Goal: Information Seeking & Learning: Learn about a topic

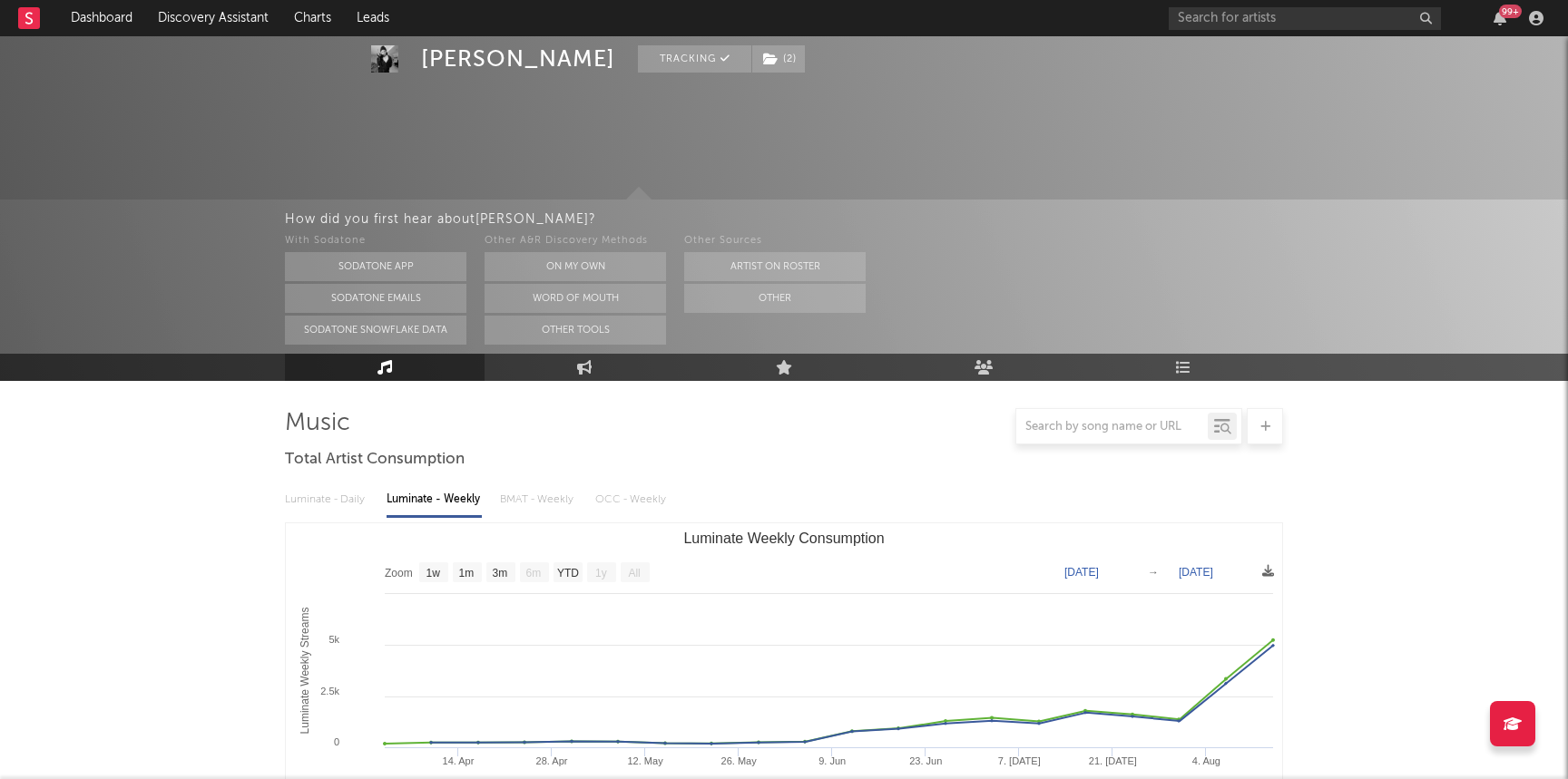
select select "1w"
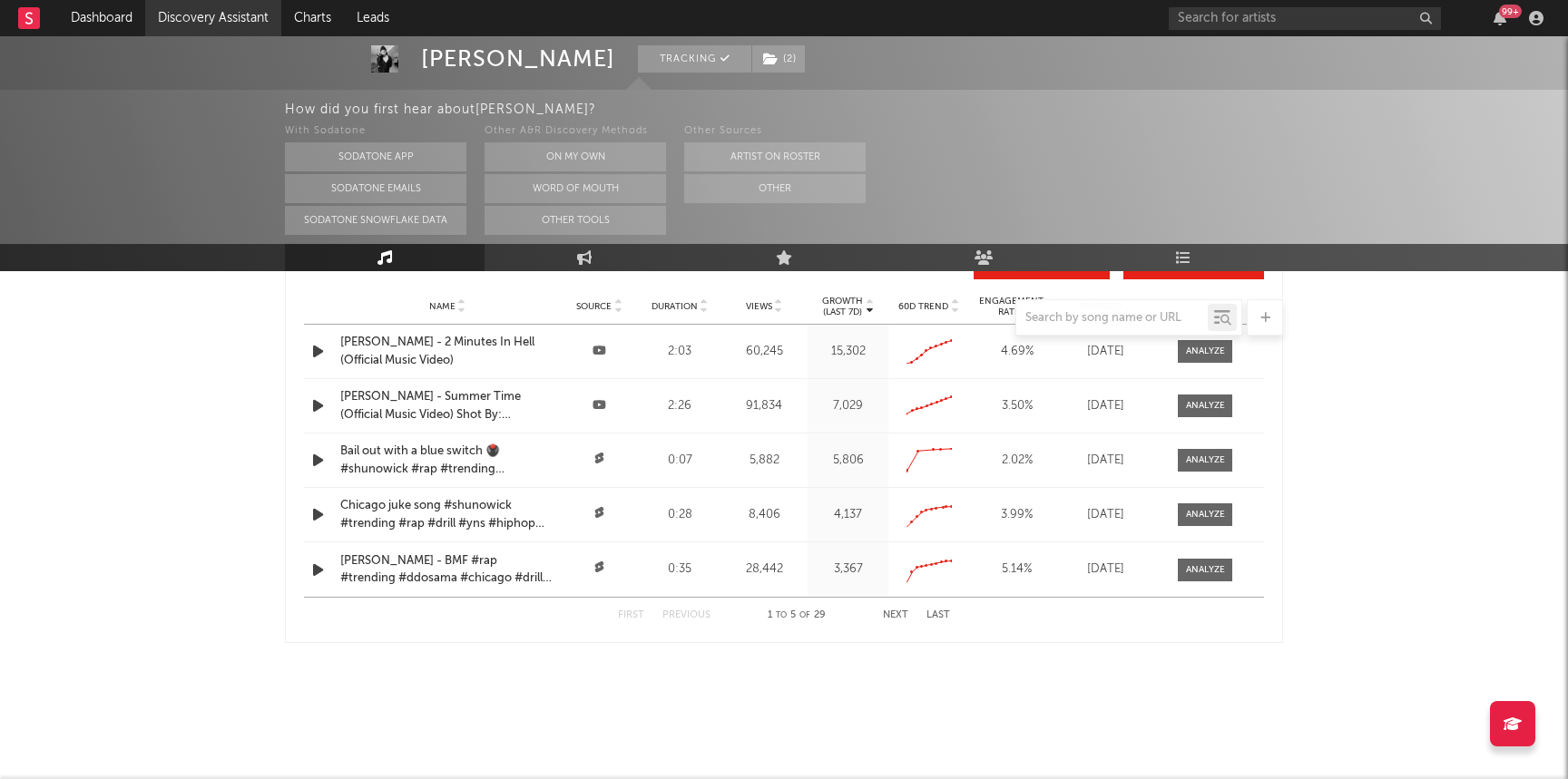
click at [237, 22] on link "Discovery Assistant" at bounding box center [213, 18] width 136 height 36
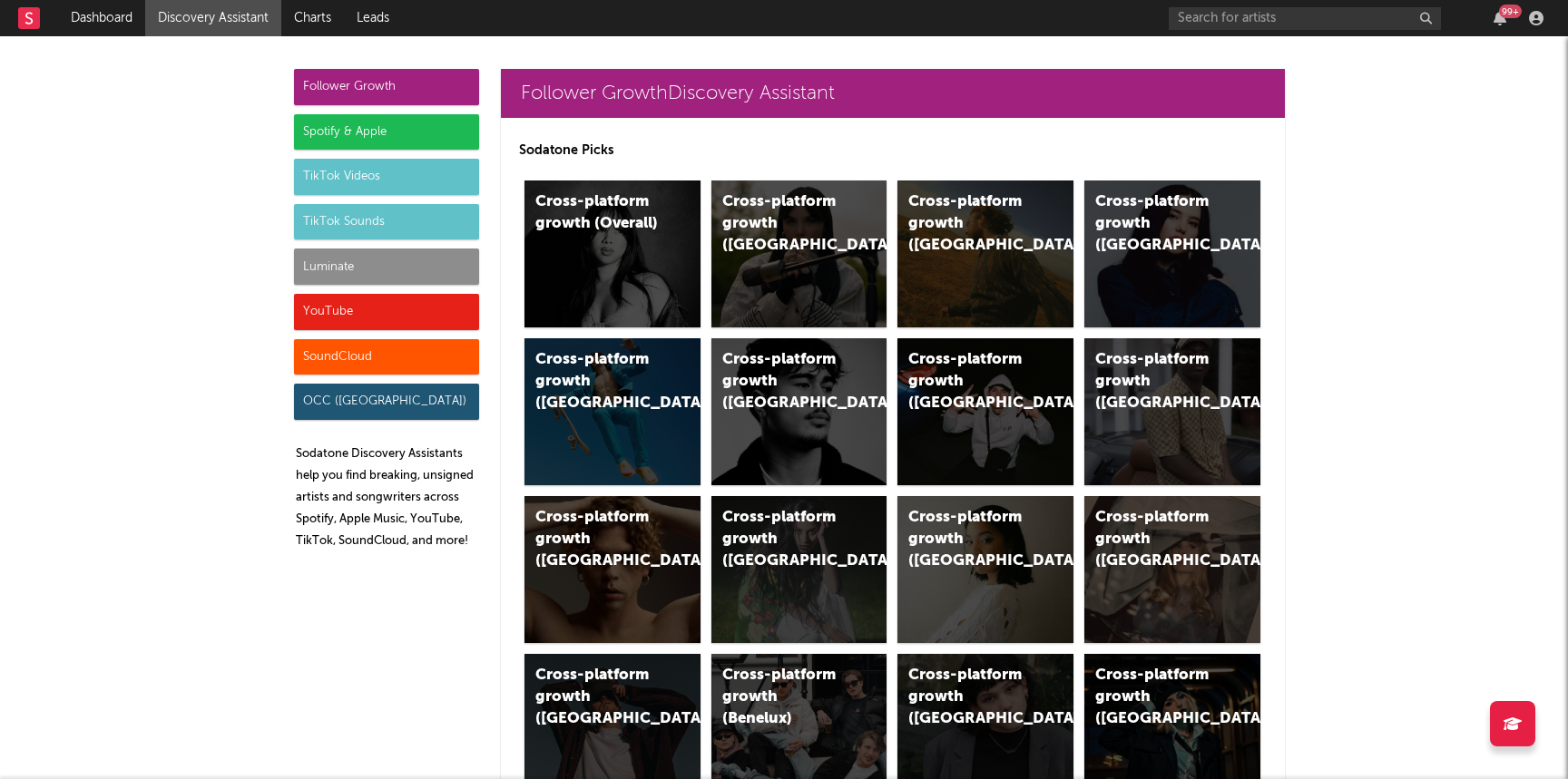
click at [310, 283] on div "Luminate" at bounding box center [386, 266] width 185 height 36
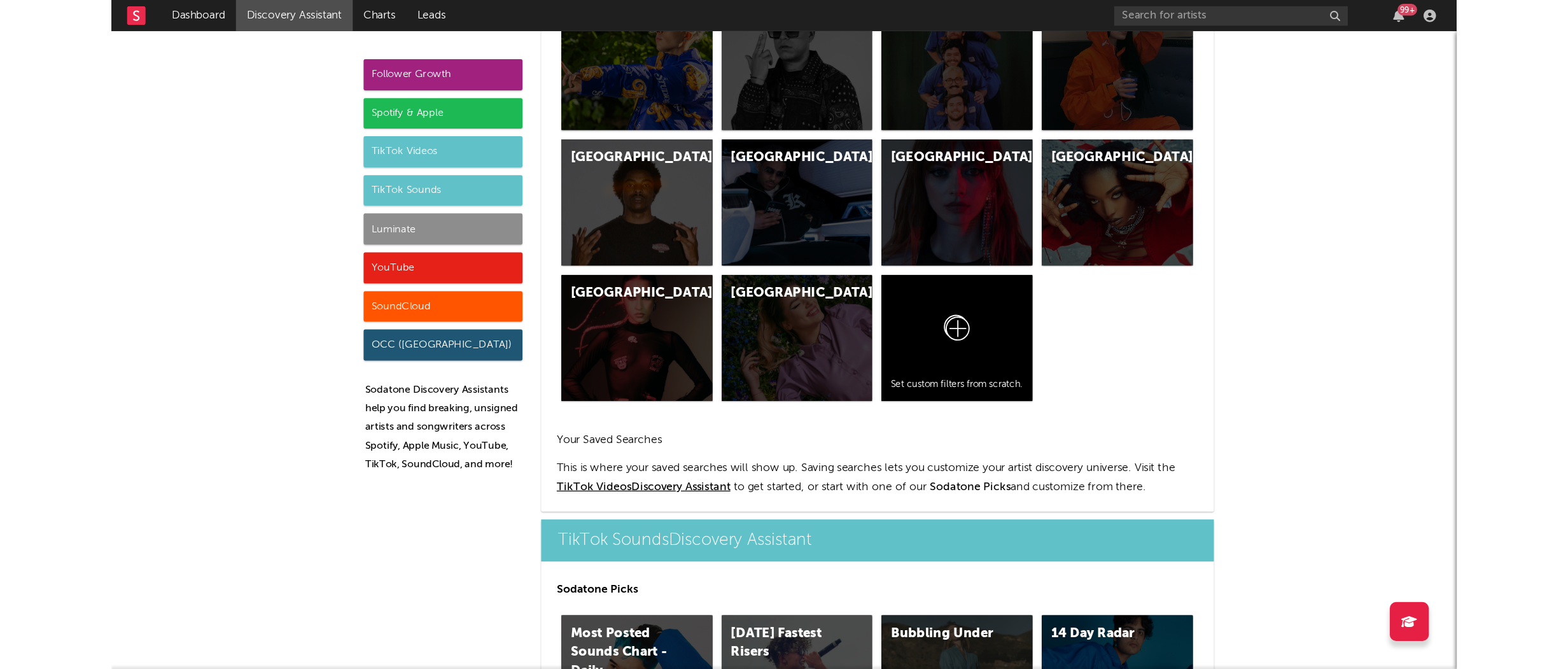
scroll to position [5651, 0]
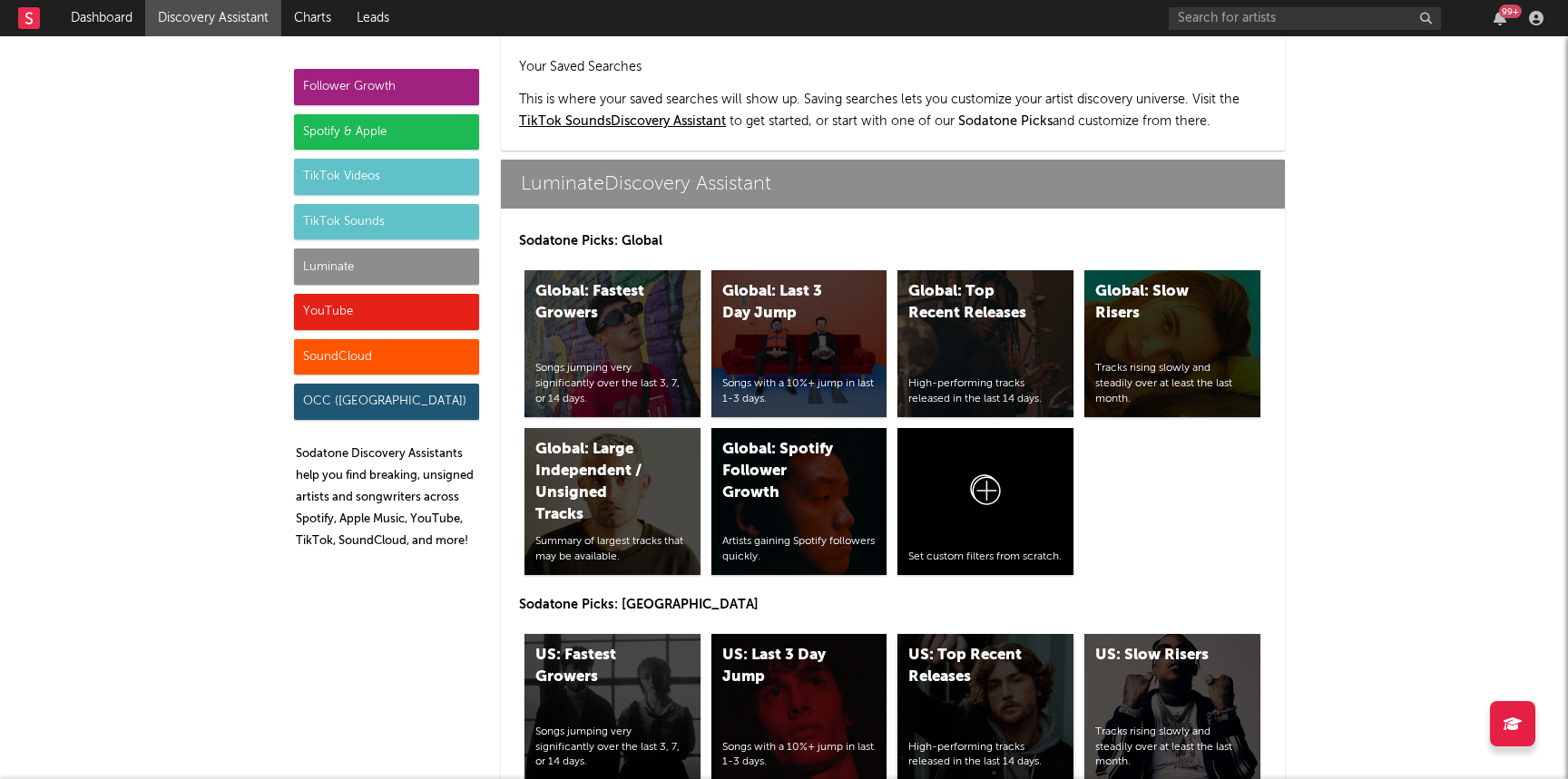
click at [990, 644] on div "US: Top Recent Releases High-performing tracks released in the last 14 days." at bounding box center [985, 707] width 176 height 147
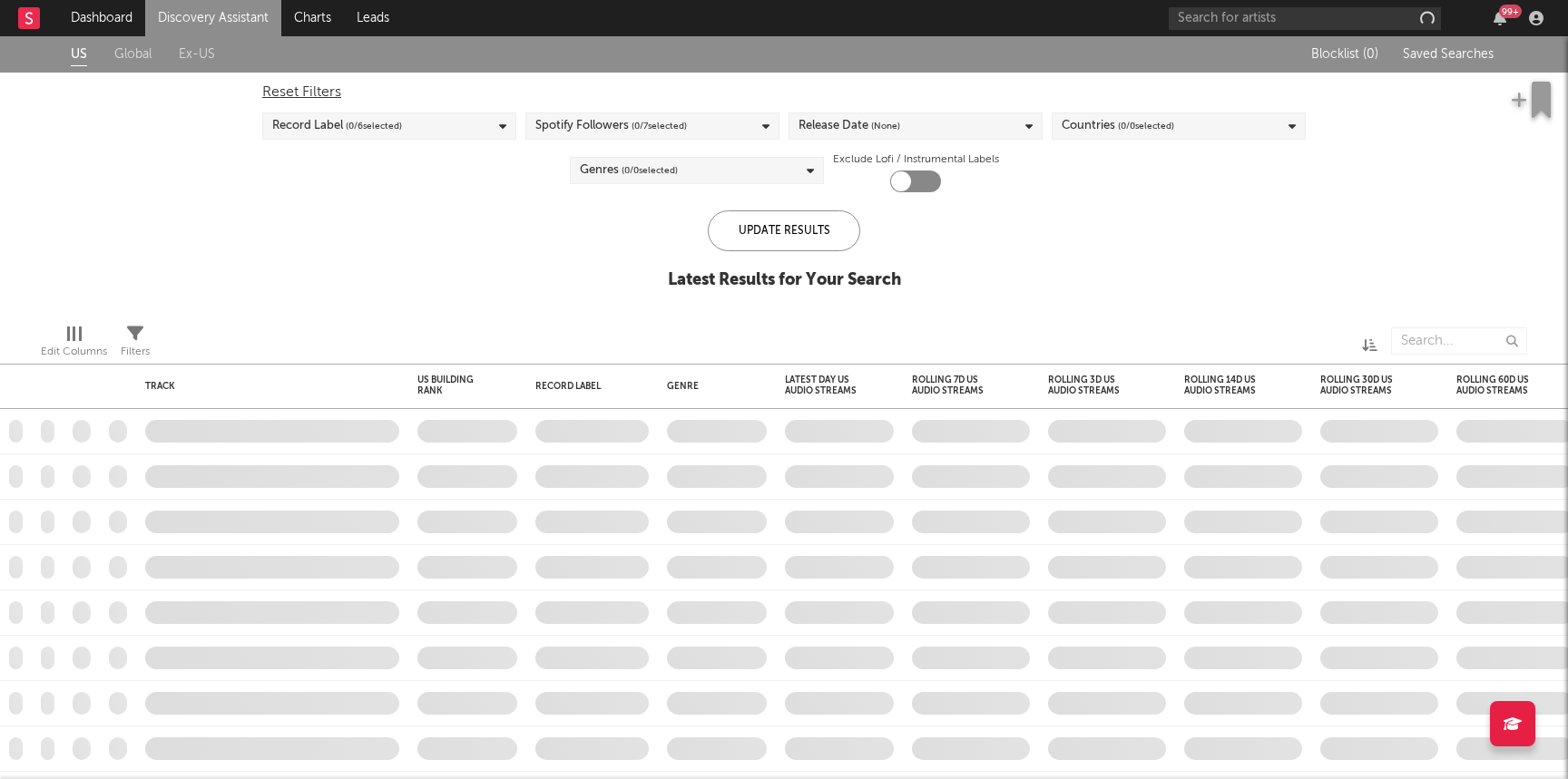
checkbox input "true"
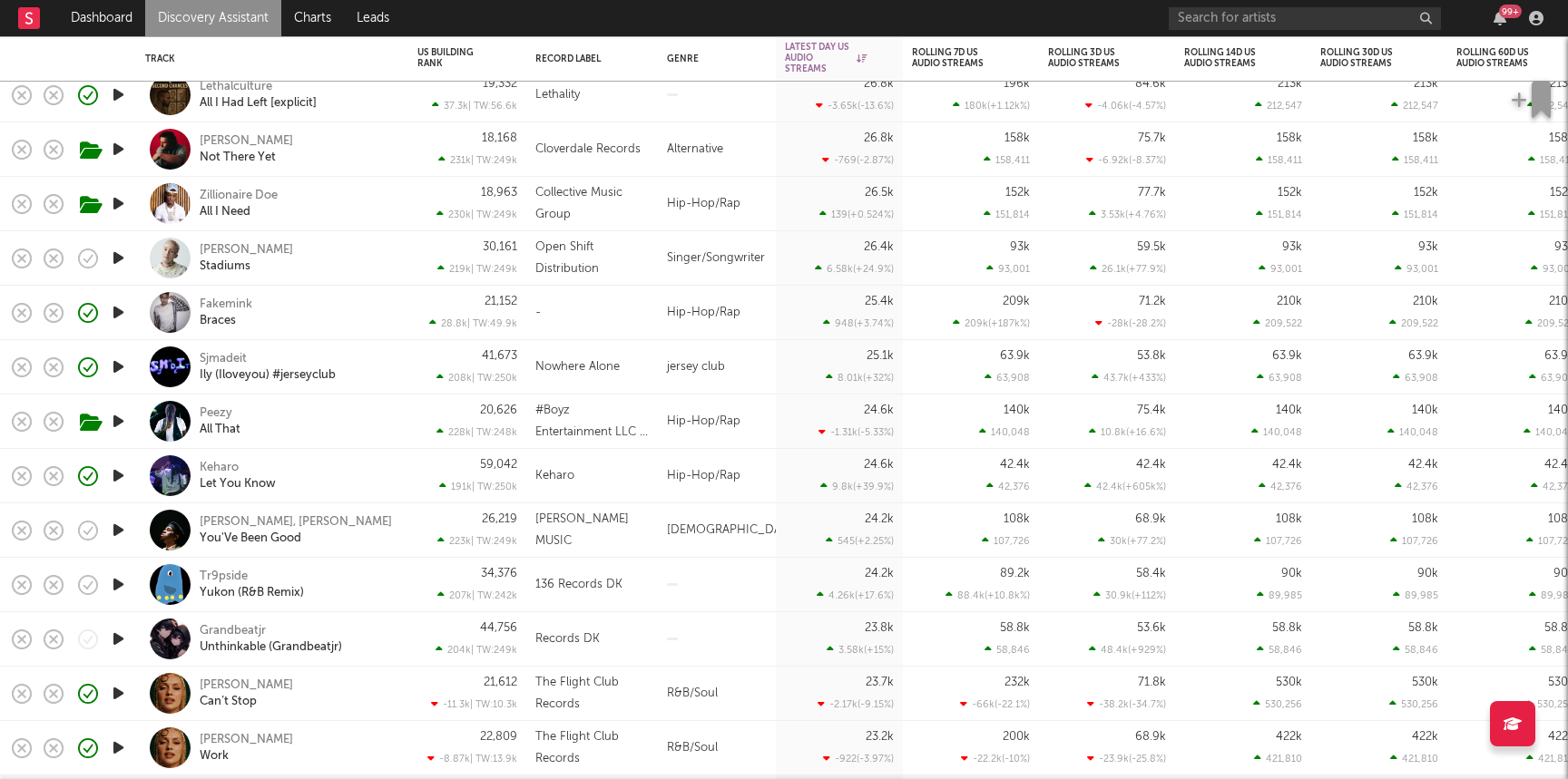
click at [871, 361] on div "25.1k" at bounding box center [881, 357] width 28 height 12
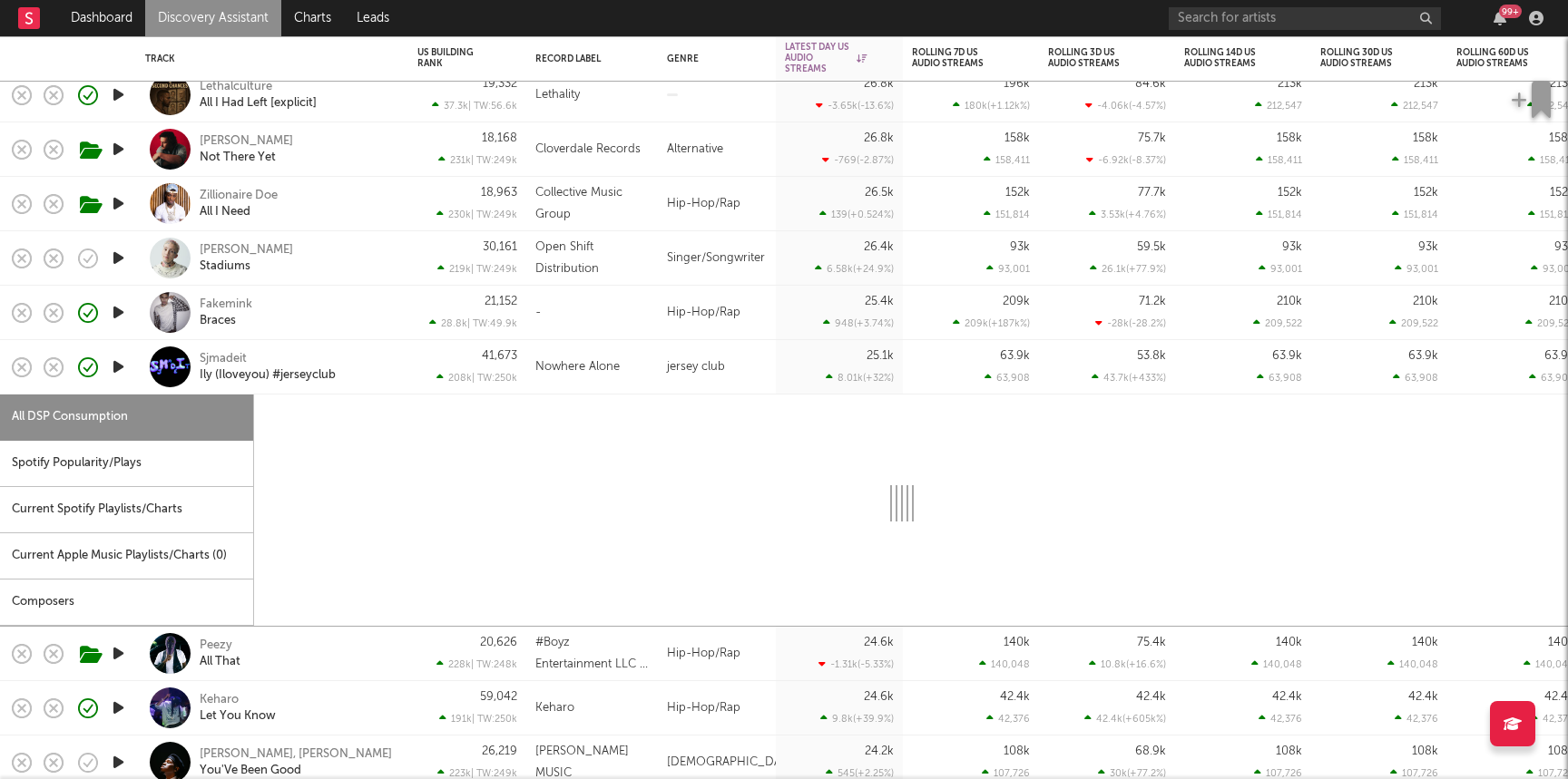
select select "1w"
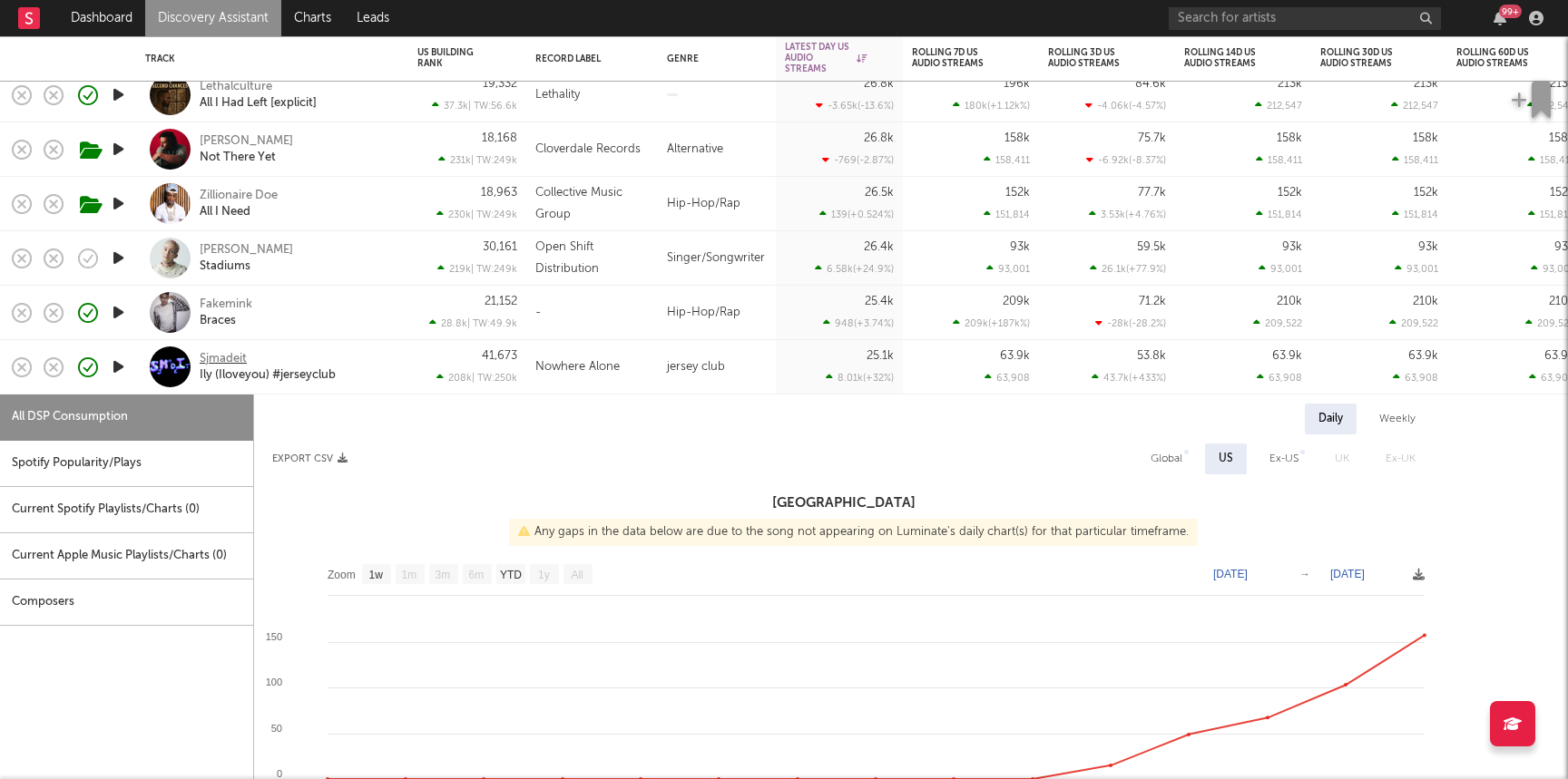
click at [225, 358] on div "Sjmadeit" at bounding box center [224, 358] width 47 height 17
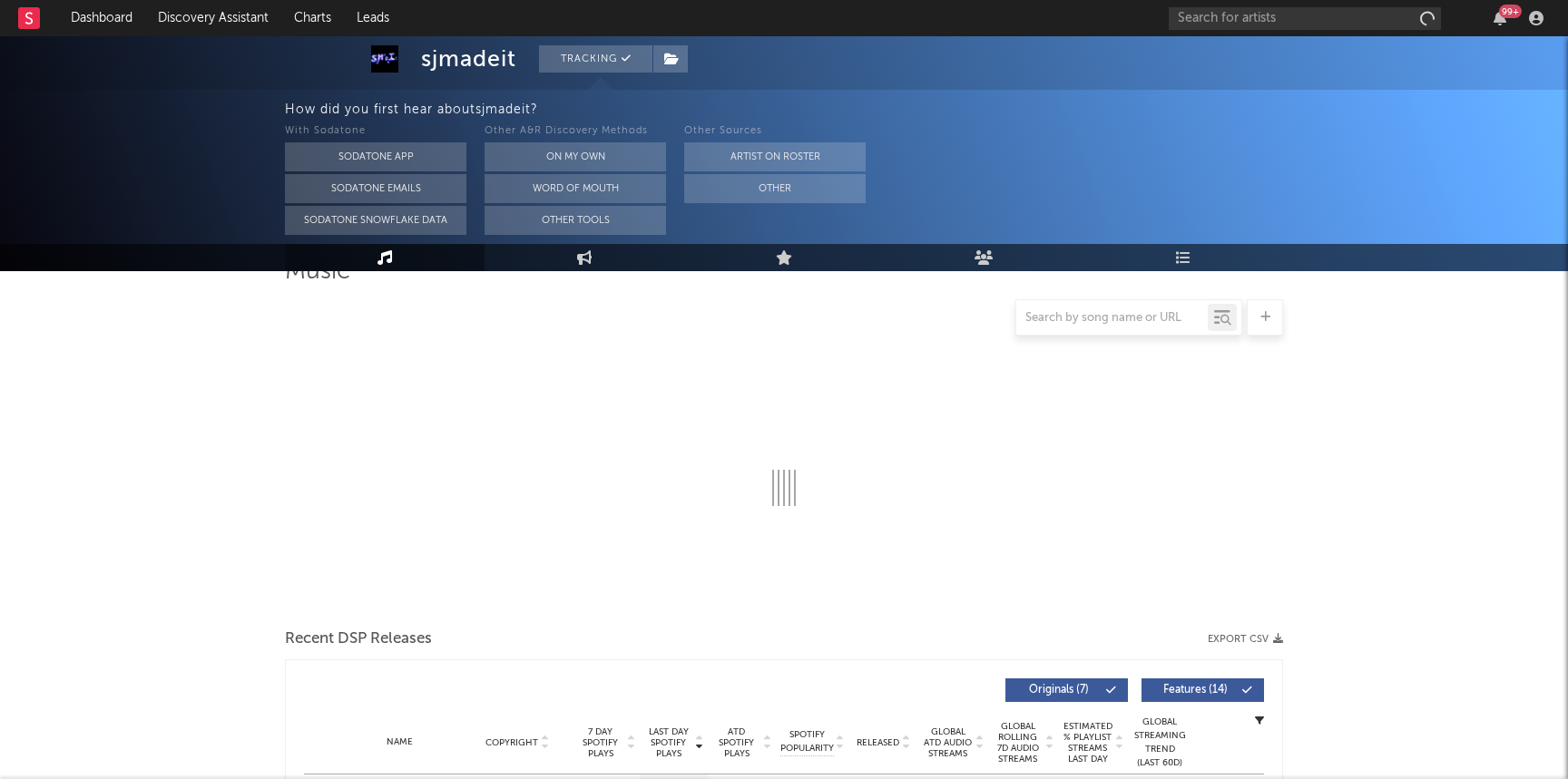
scroll to position [173, 0]
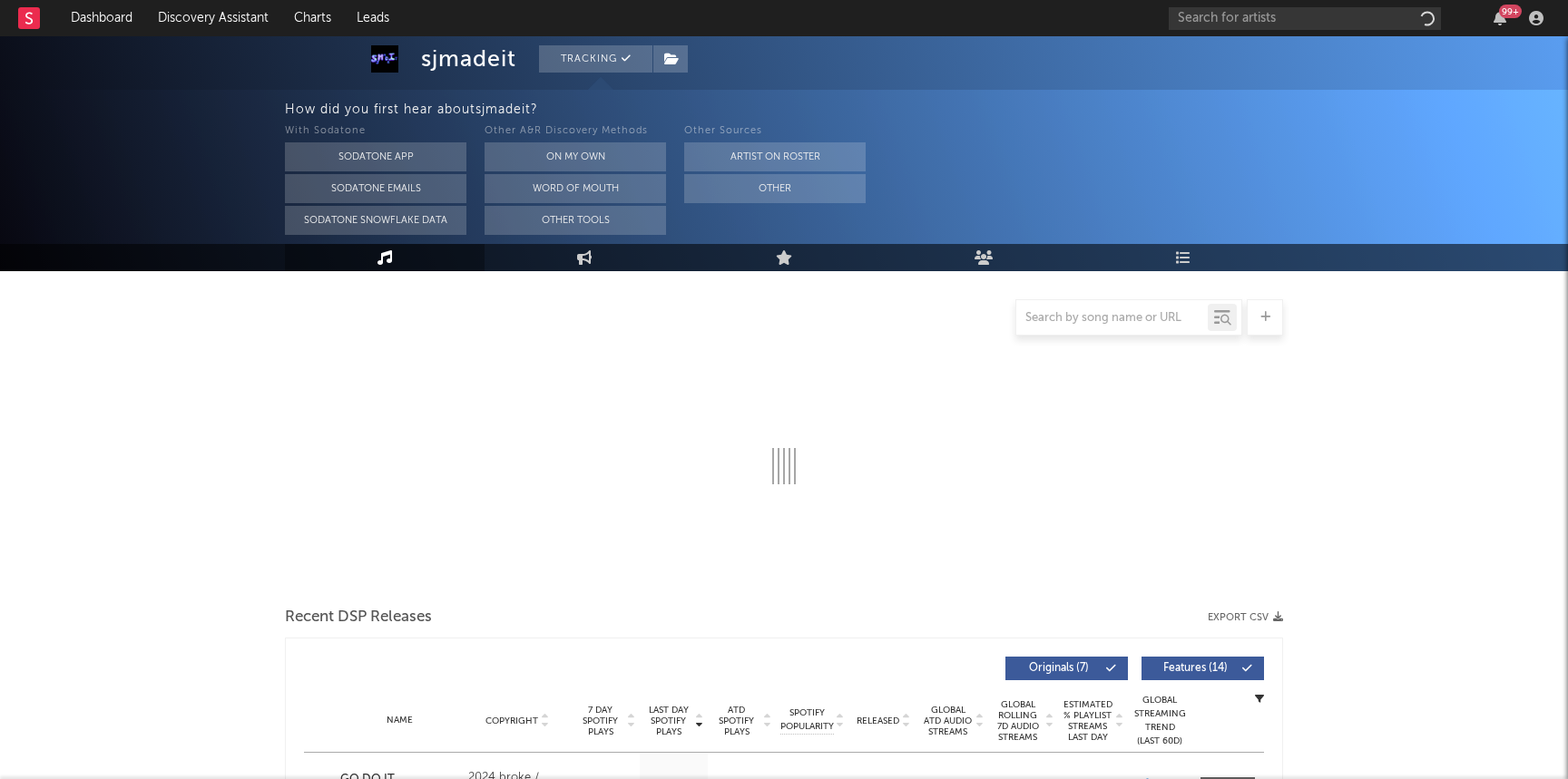
select select "1w"
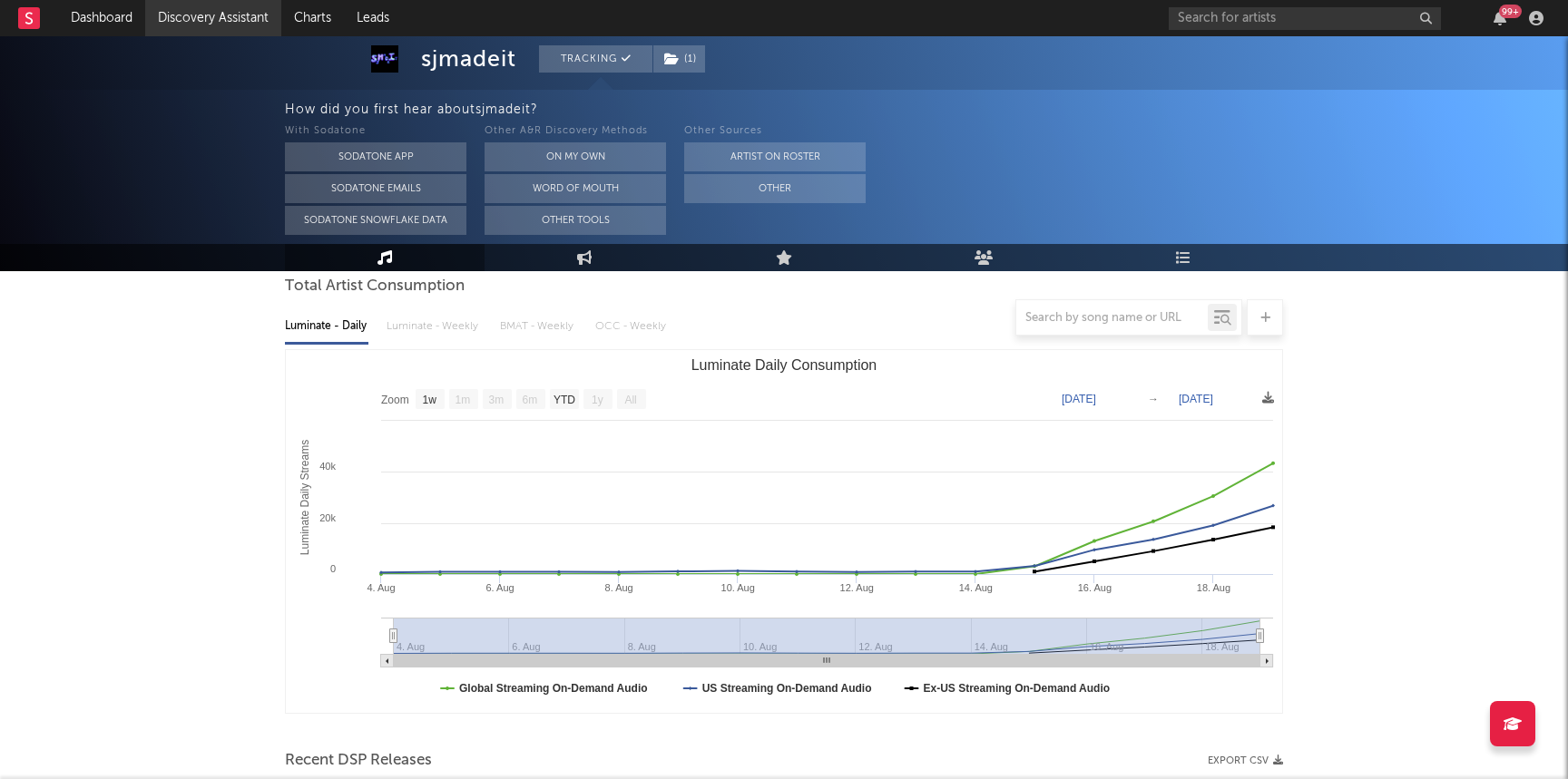
click at [184, 18] on link "Discovery Assistant" at bounding box center [213, 18] width 136 height 36
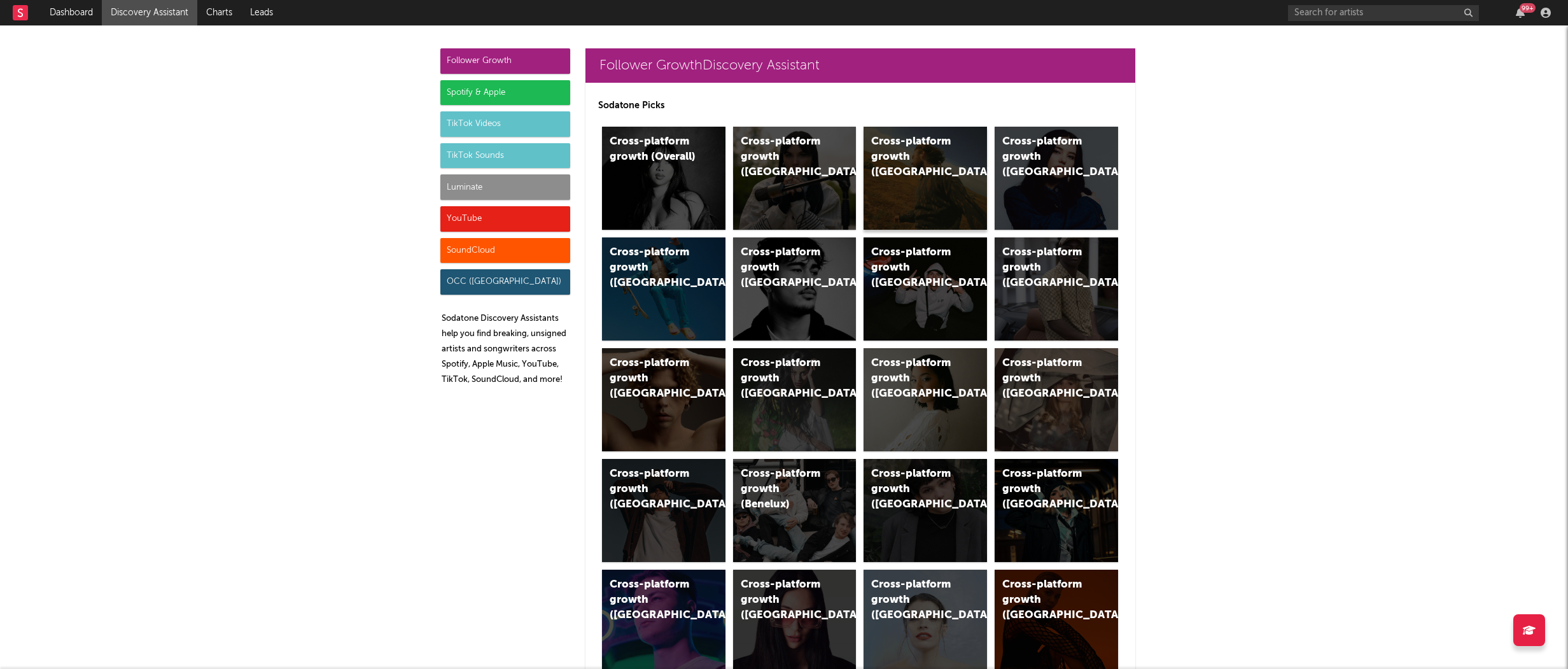
click at [892, 155] on div "Cross-platform growth ([GEOGRAPHIC_DATA])" at bounding box center [914, 157] width 86 height 46
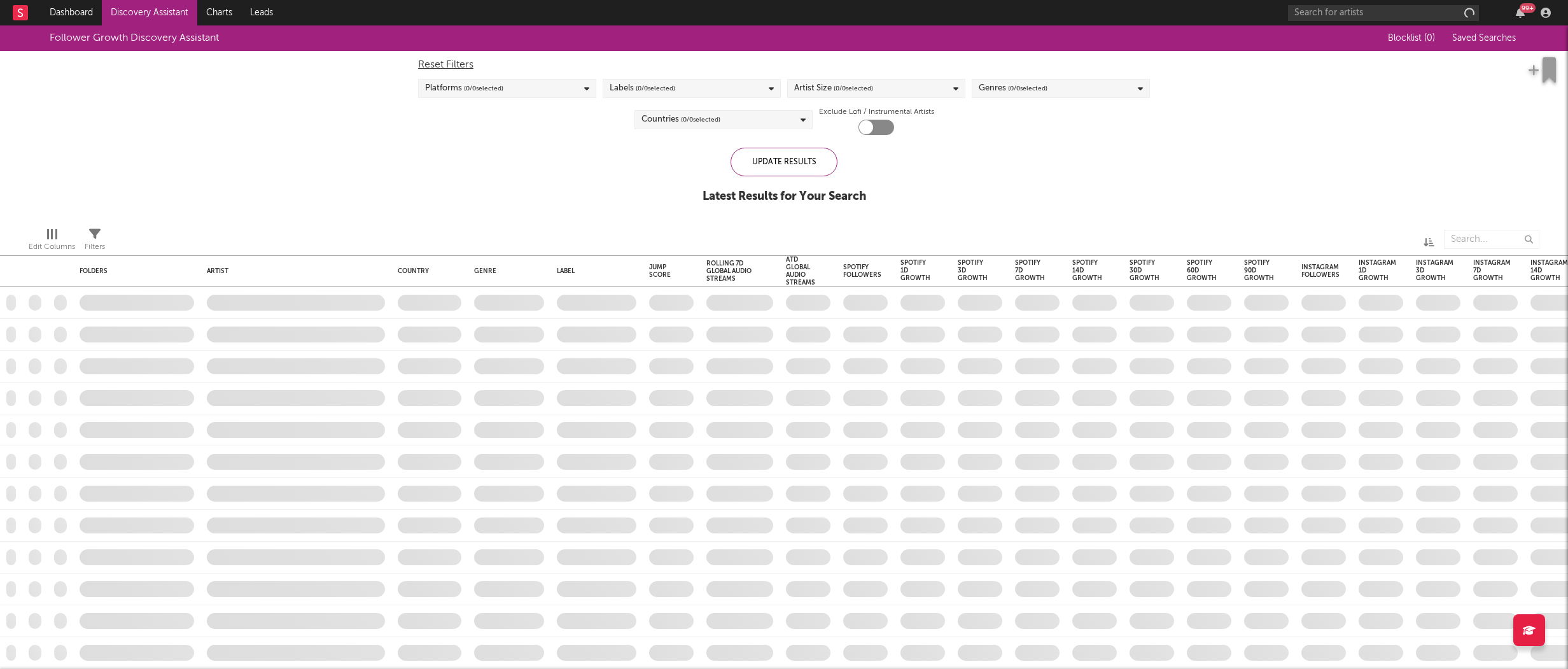
checkbox input "true"
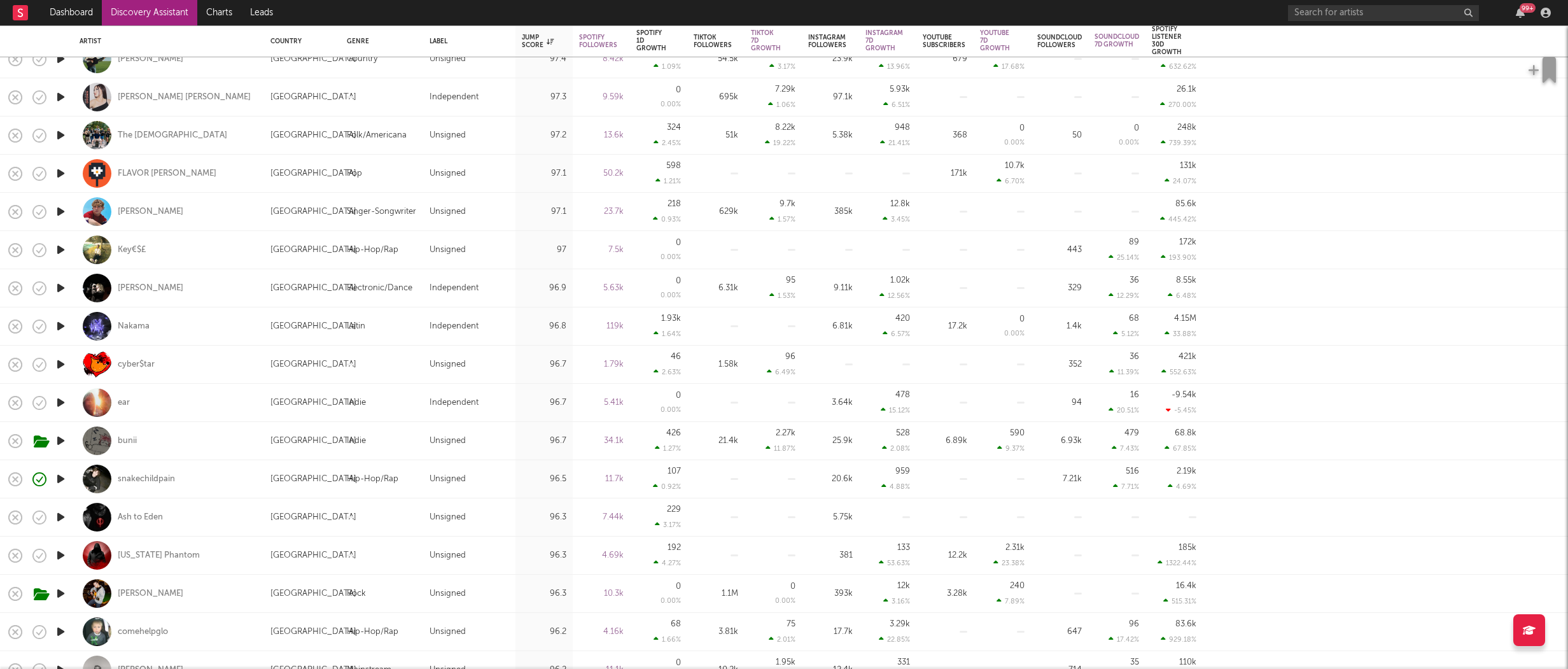
click at [175, 471] on div "snakechildpain" at bounding box center [169, 479] width 178 height 37
select select "1w"
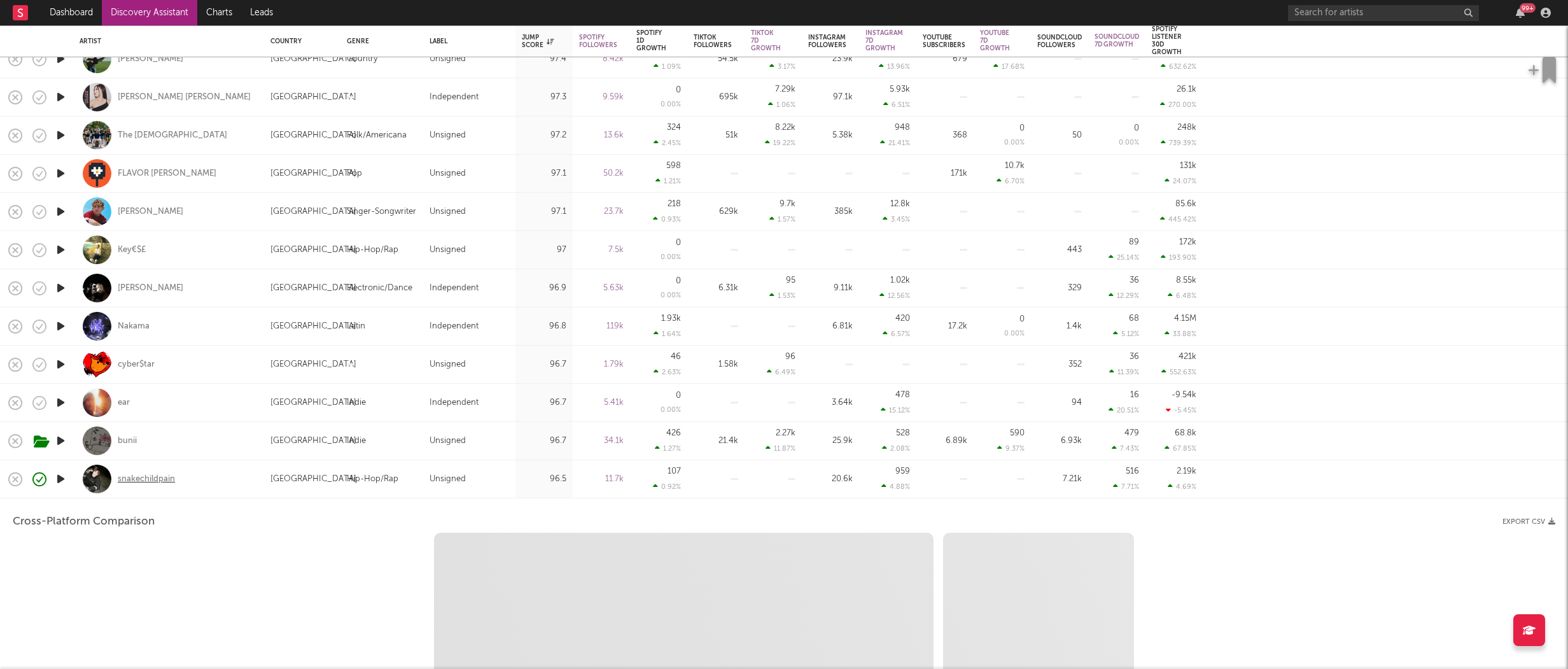
click at [168, 479] on div "snakechildpain" at bounding box center [146, 479] width 57 height 12
select select "1w"
select select "1m"
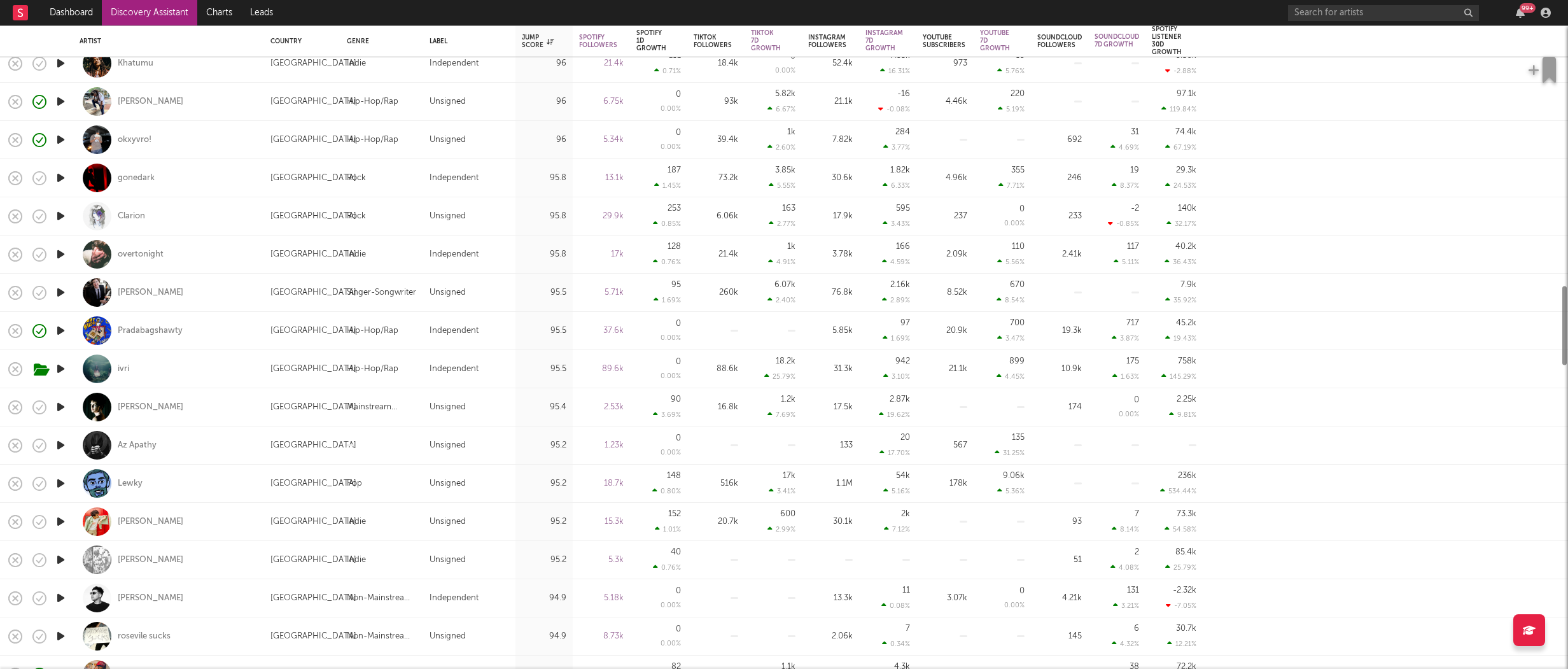
select select "1m"
select select "1w"
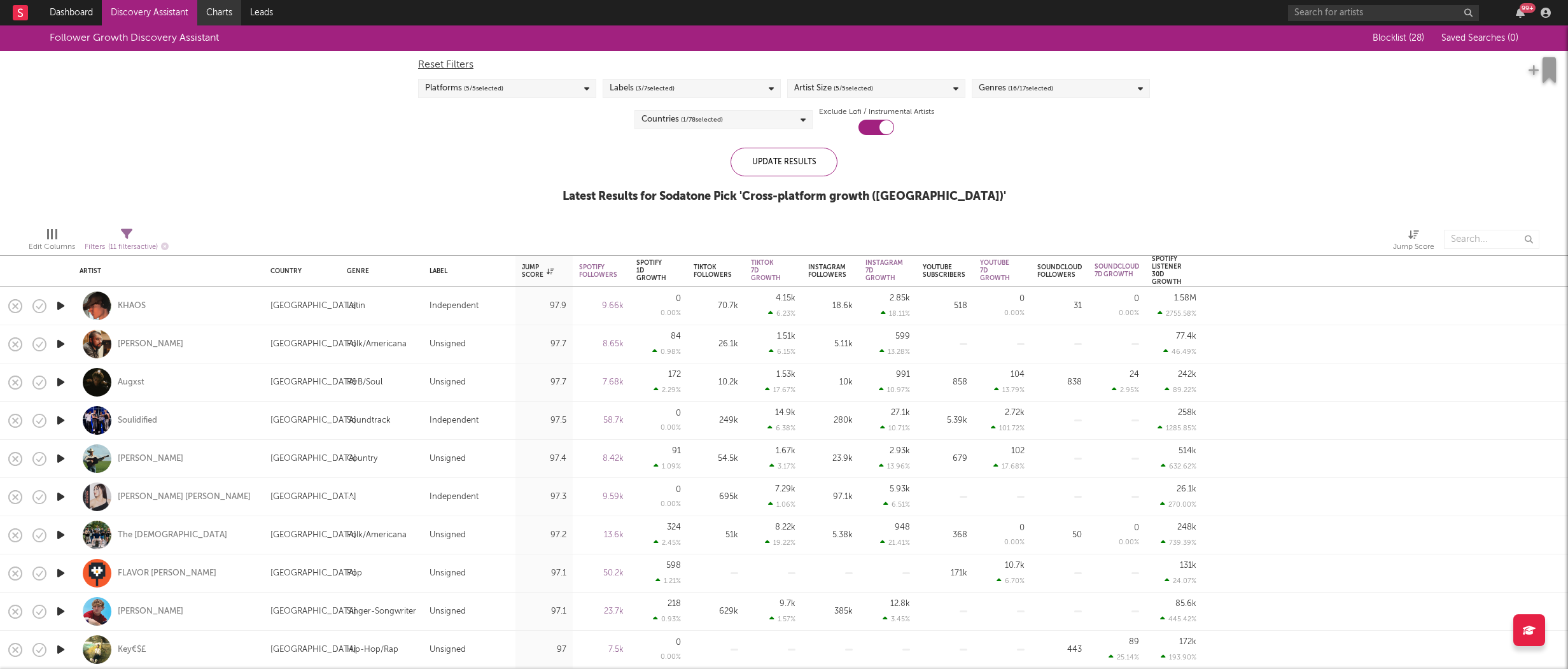
click at [211, 23] on link "Charts" at bounding box center [220, 12] width 44 height 26
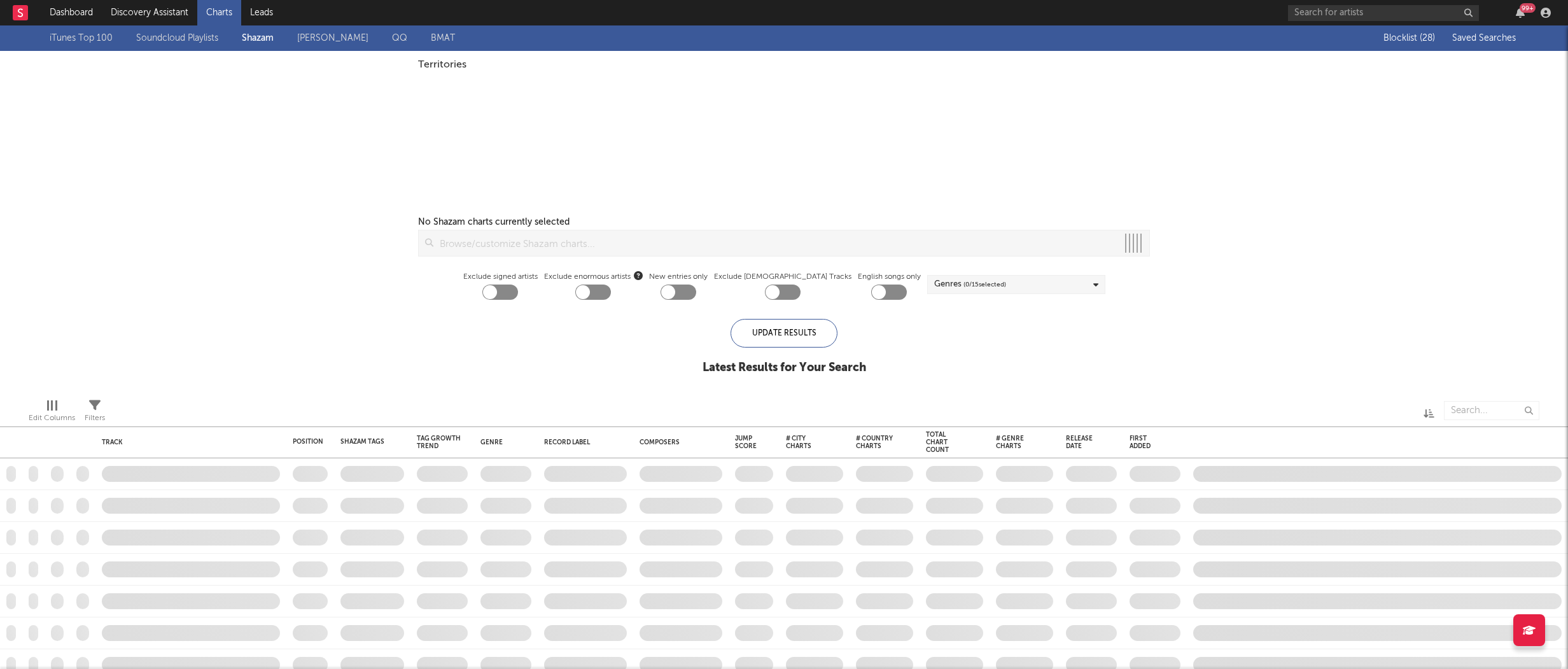
checkbox input "true"
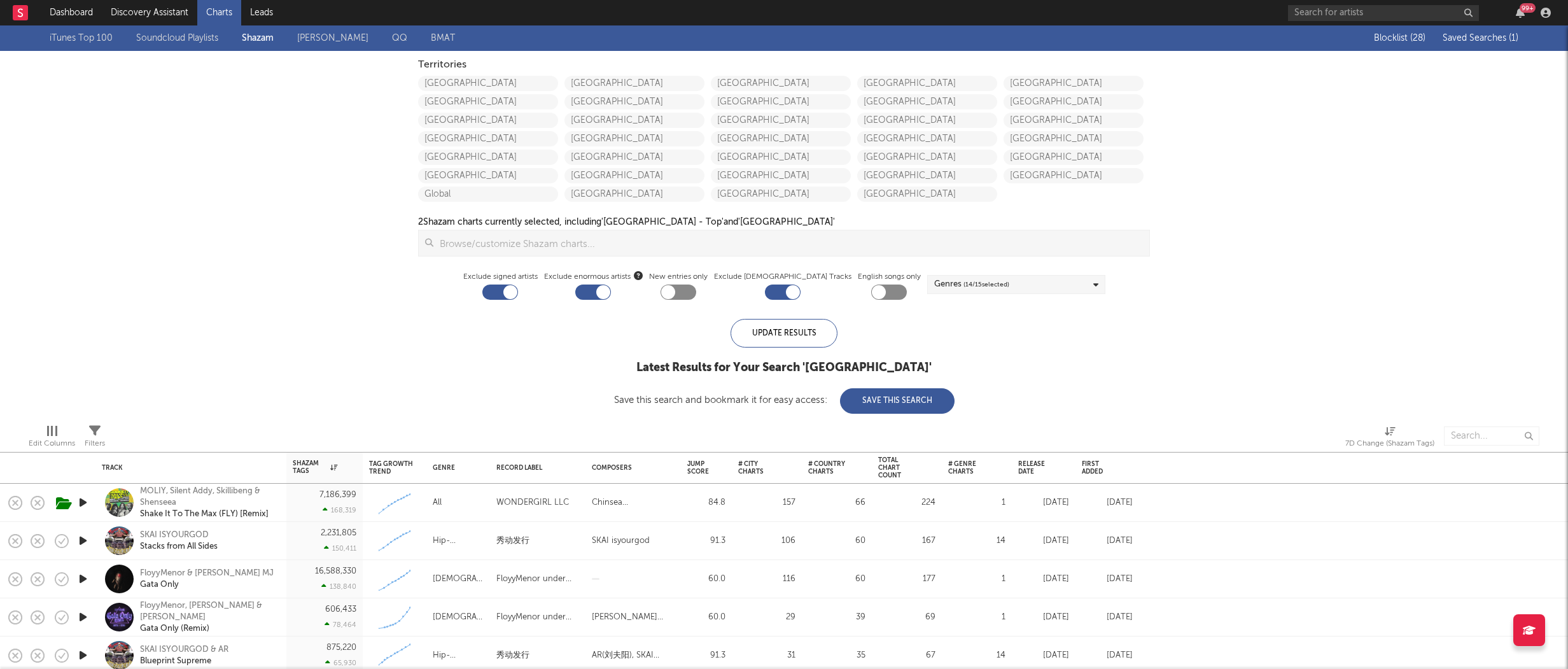
click at [1099, 37] on span "Saved Searches ( 1 )" at bounding box center [1480, 38] width 76 height 9
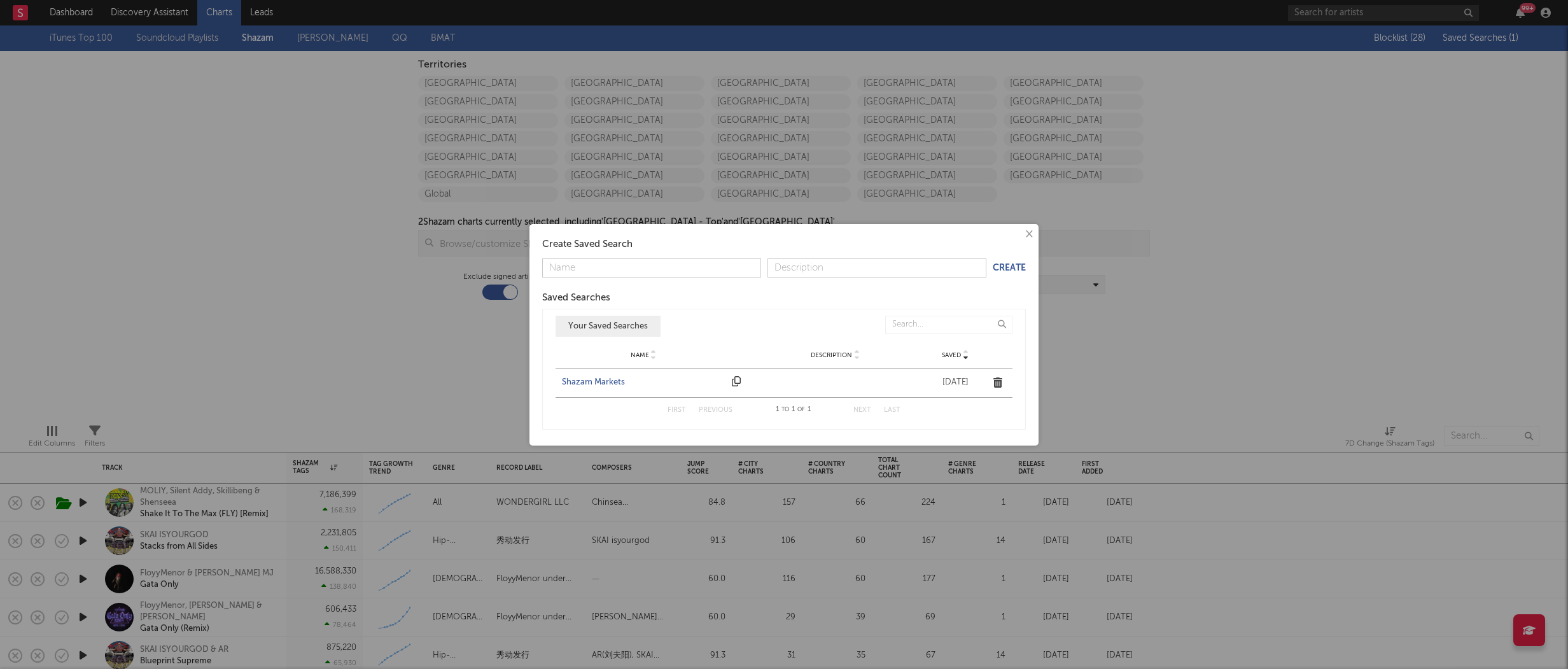
click at [593, 381] on div "Shazam Markets" at bounding box center [643, 382] width 164 height 12
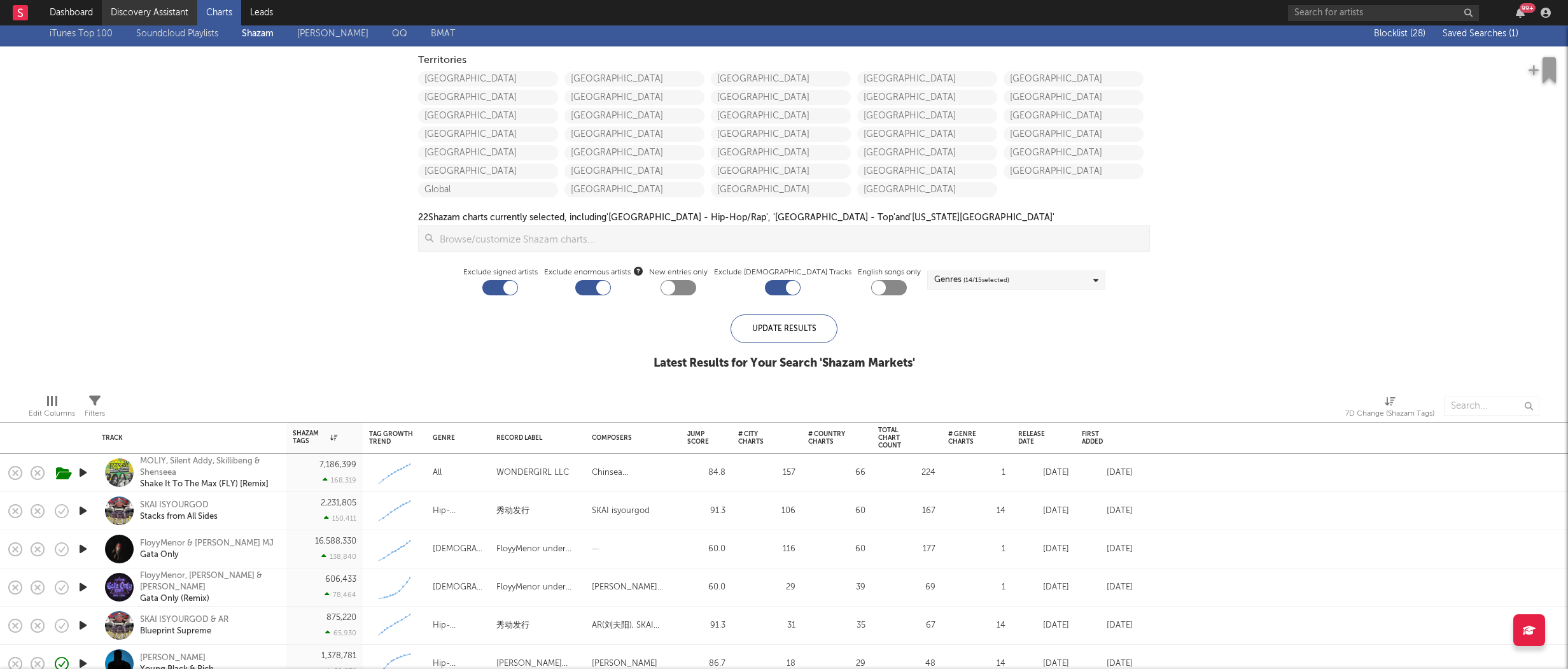
click at [162, 13] on link "Discovery Assistant" at bounding box center [149, 12] width 95 height 26
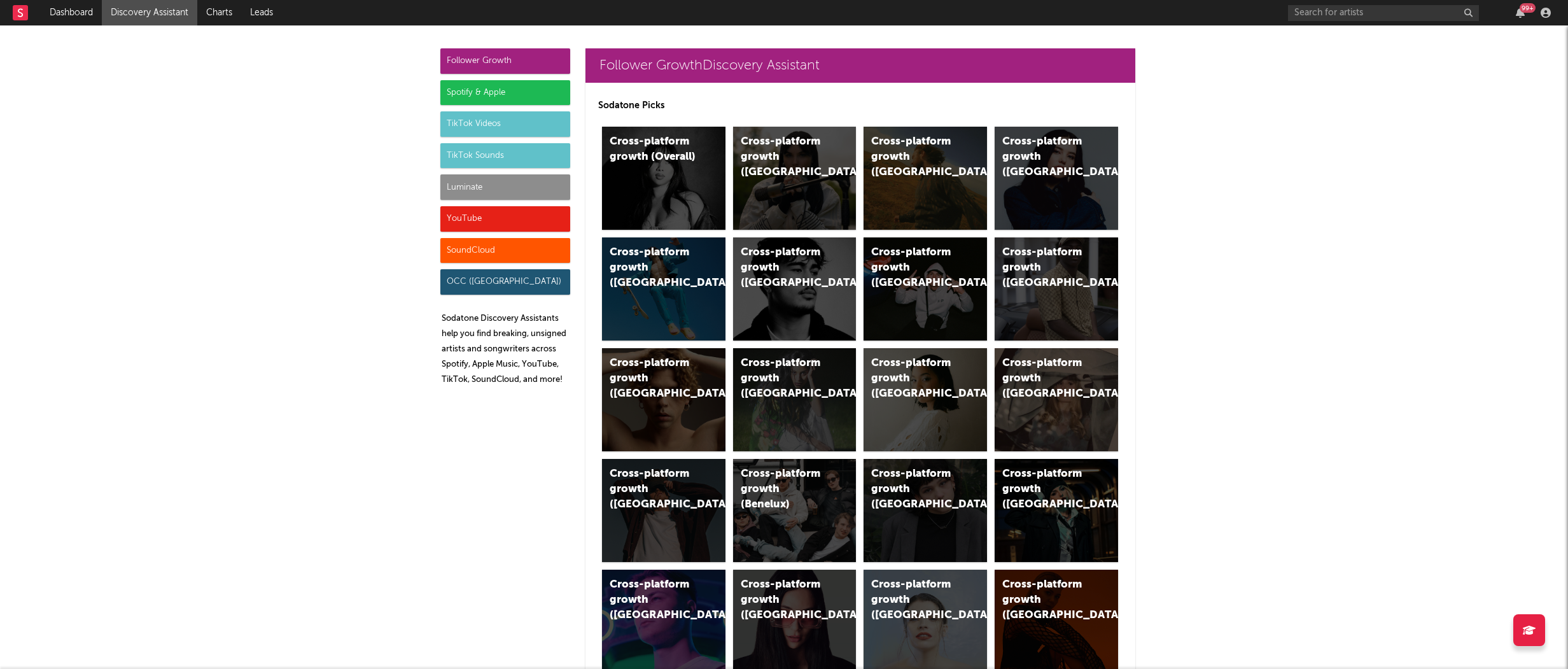
click at [455, 188] on div "Luminate" at bounding box center [505, 187] width 130 height 26
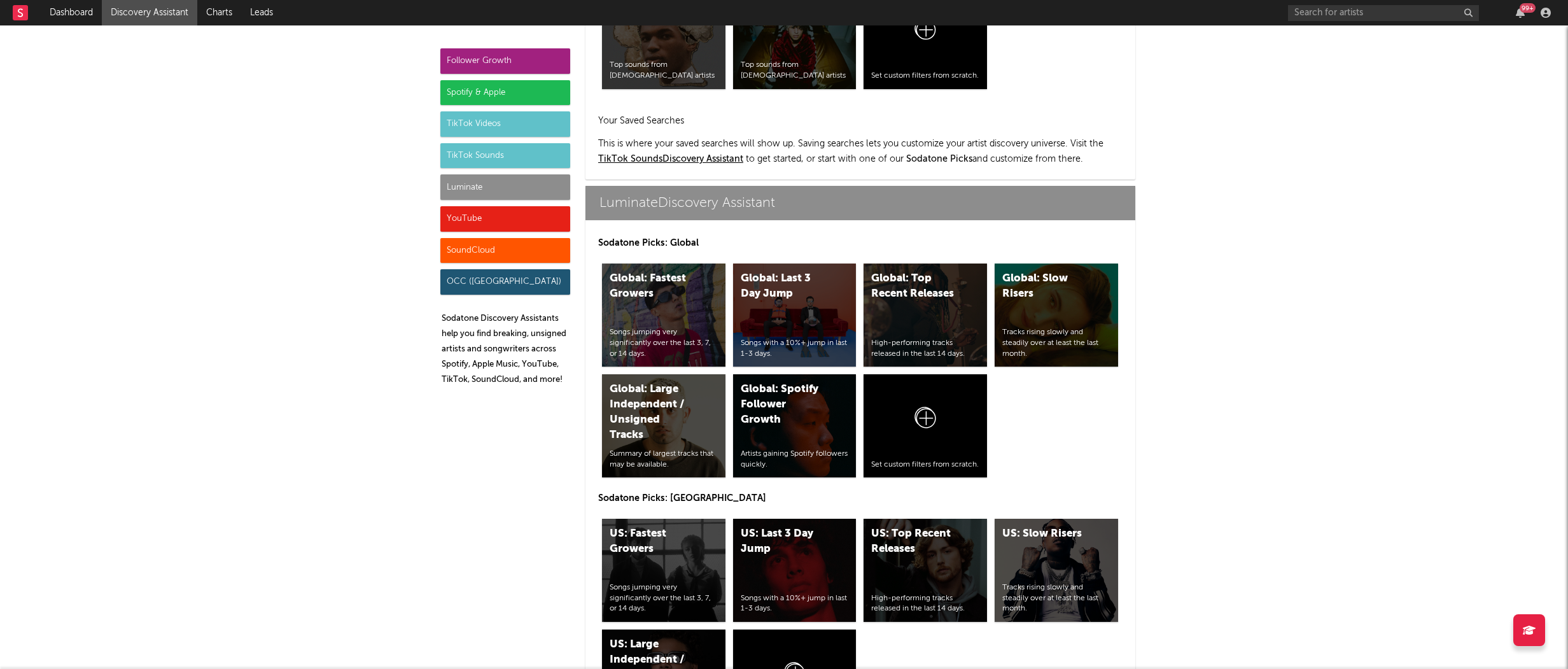
scroll to position [5651, 0]
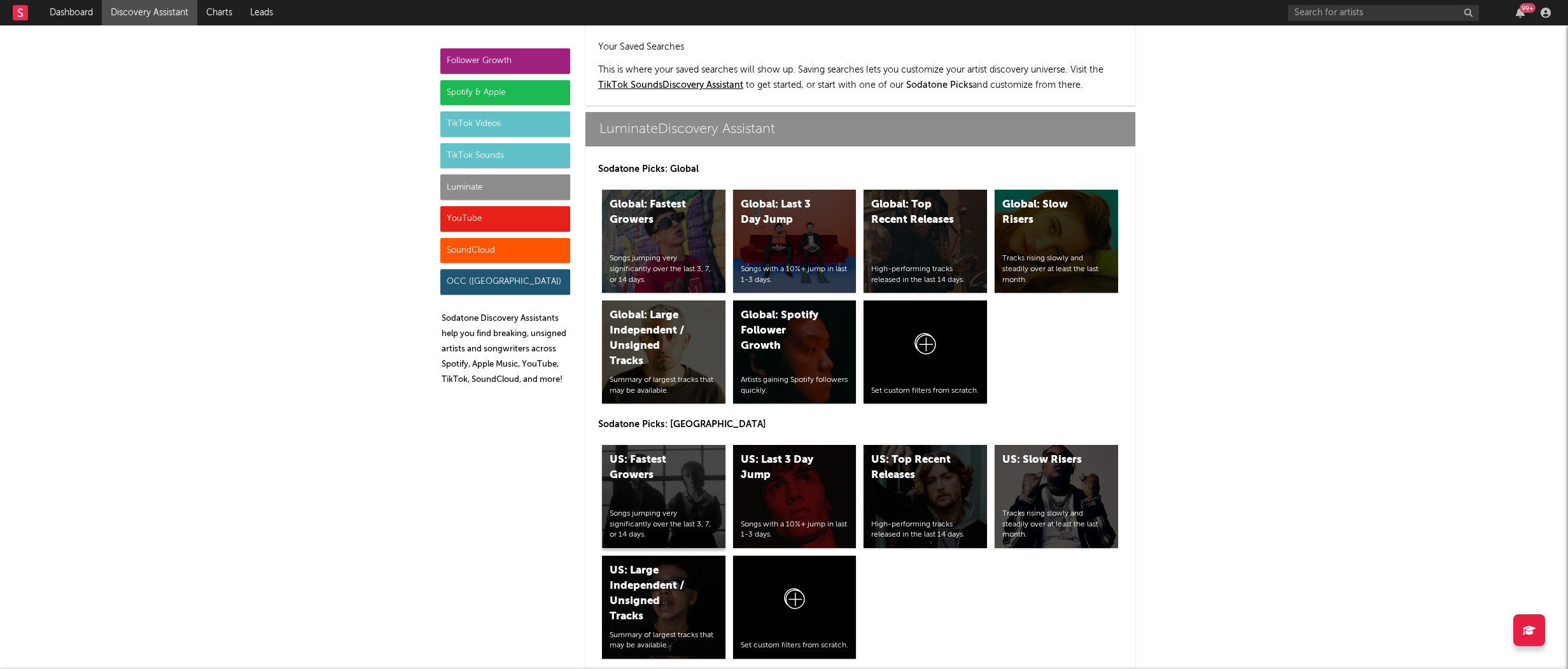
click at [638, 453] on div "US: Fastest Growers" at bounding box center [652, 468] width 86 height 30
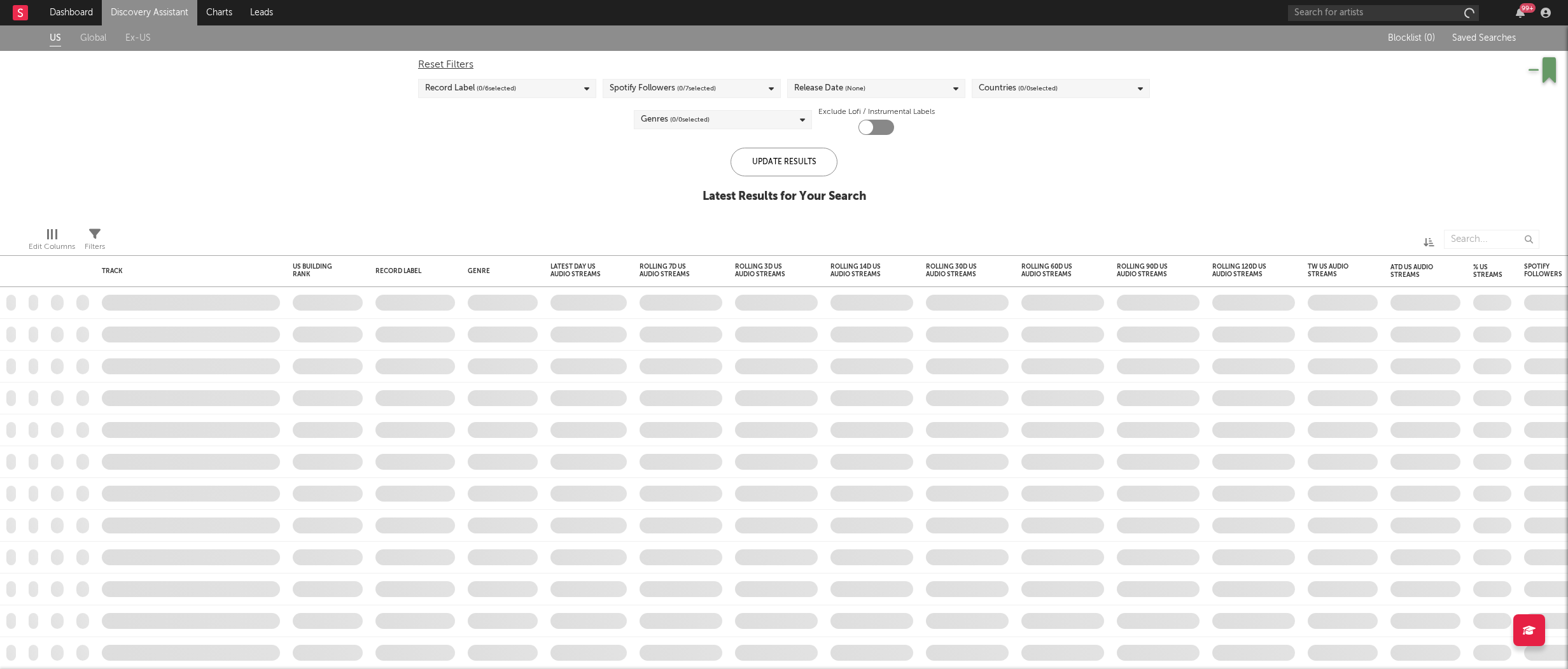
checkbox input "true"
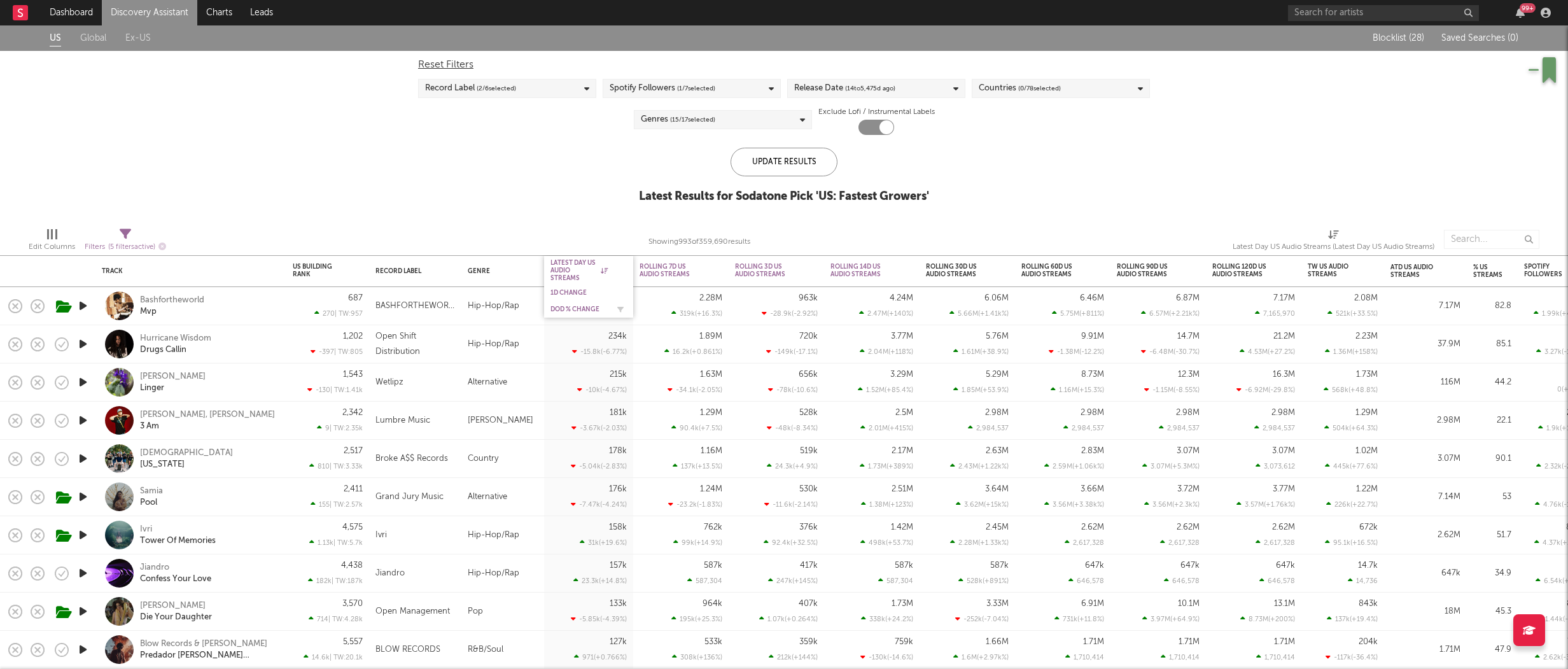
click at [573, 313] on div "DoD % Change" at bounding box center [589, 309] width 77 height 12
click at [561, 308] on div "DoD % Change" at bounding box center [579, 309] width 57 height 8
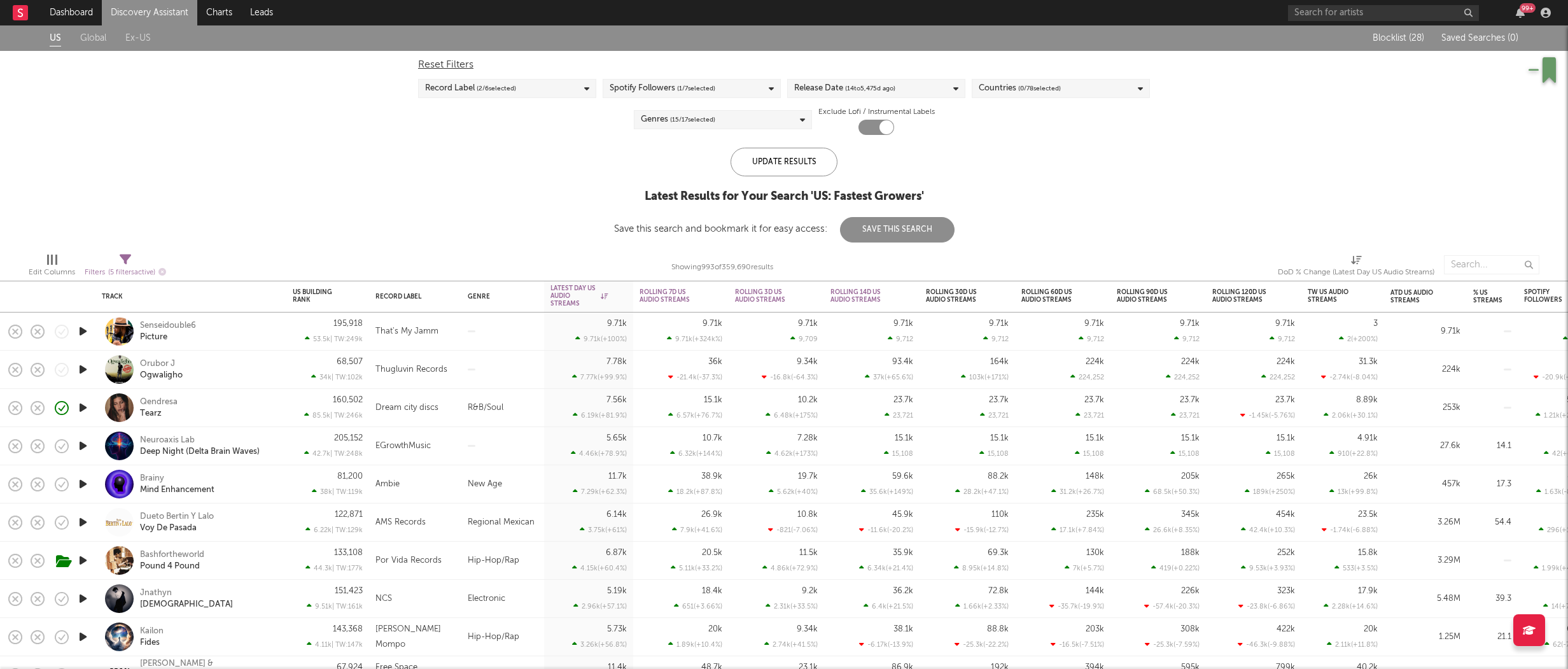
click at [237, 393] on div "Qendresa Tearz" at bounding box center [191, 408] width 178 height 37
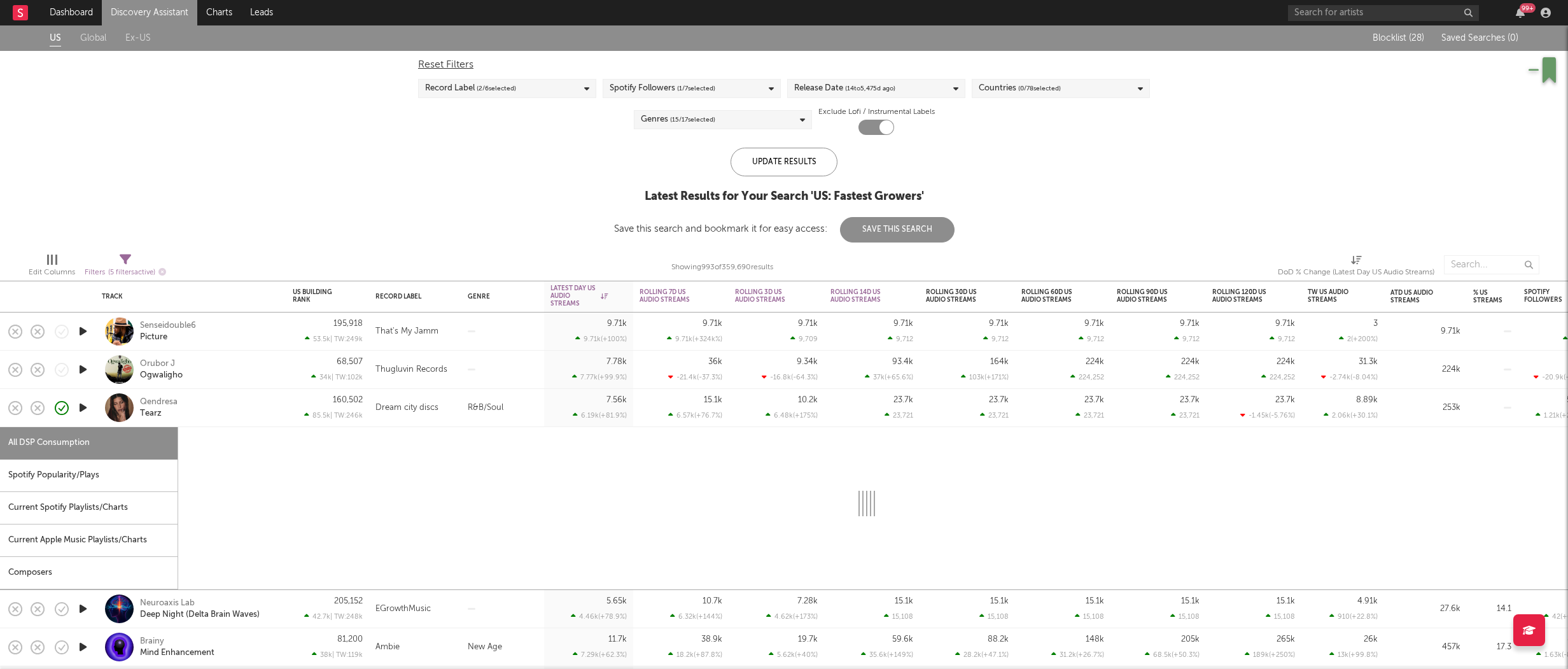
select select "6m"
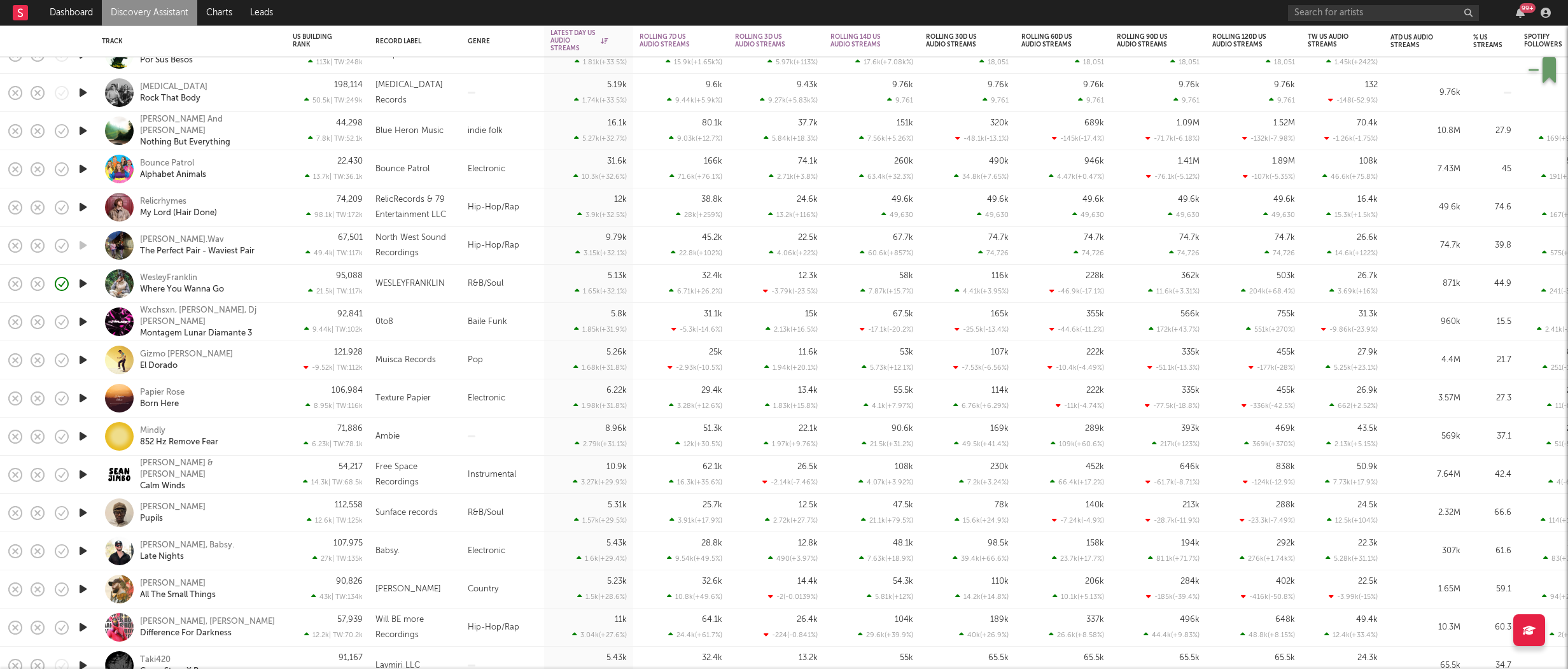
click at [207, 497] on div "Liim Oprah Pupils" at bounding box center [191, 513] width 178 height 37
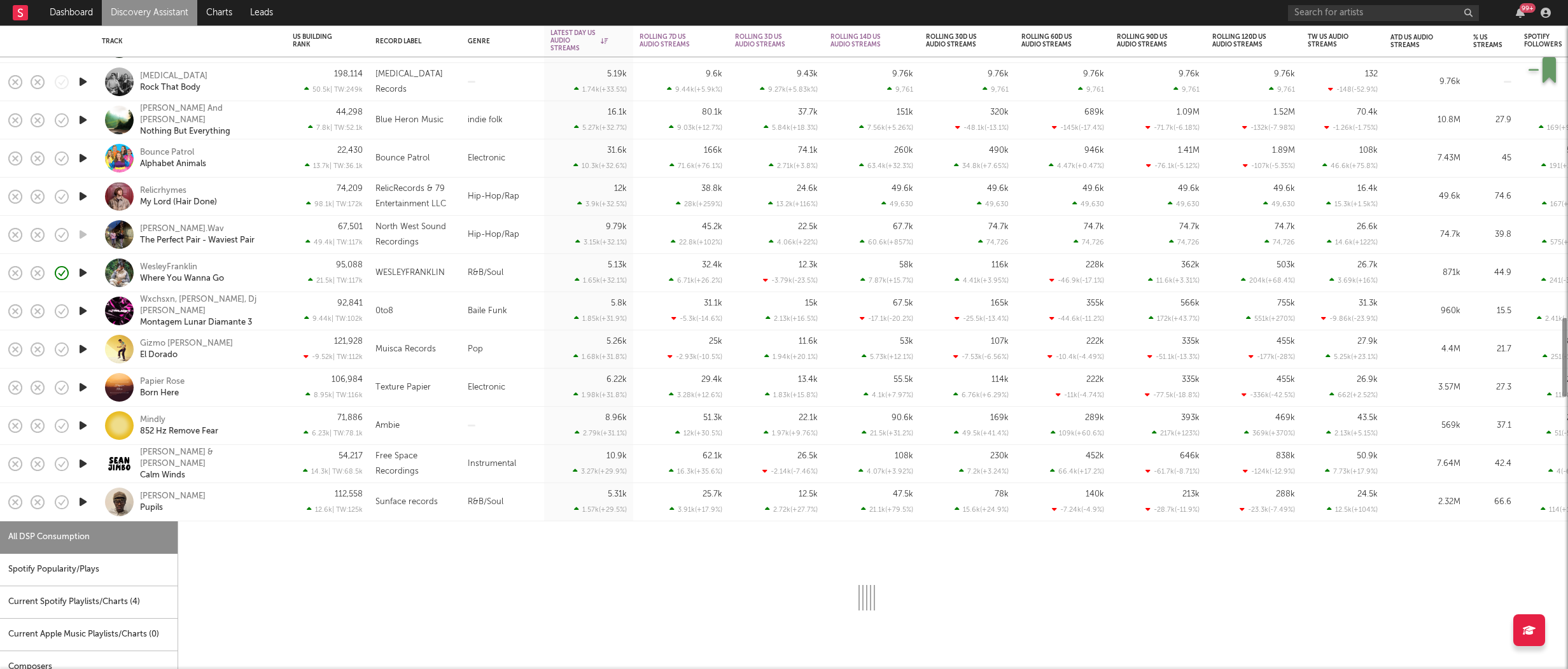
select select "6m"
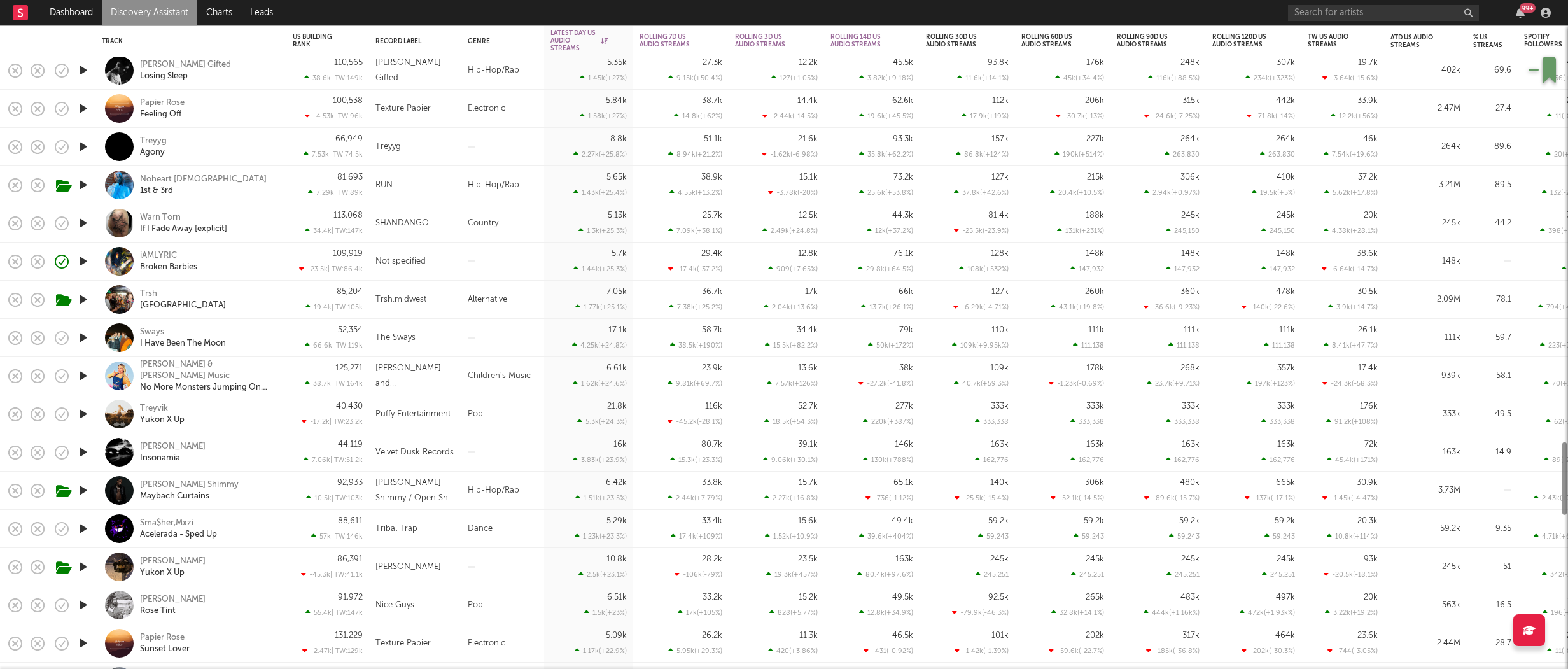
select select "6m"
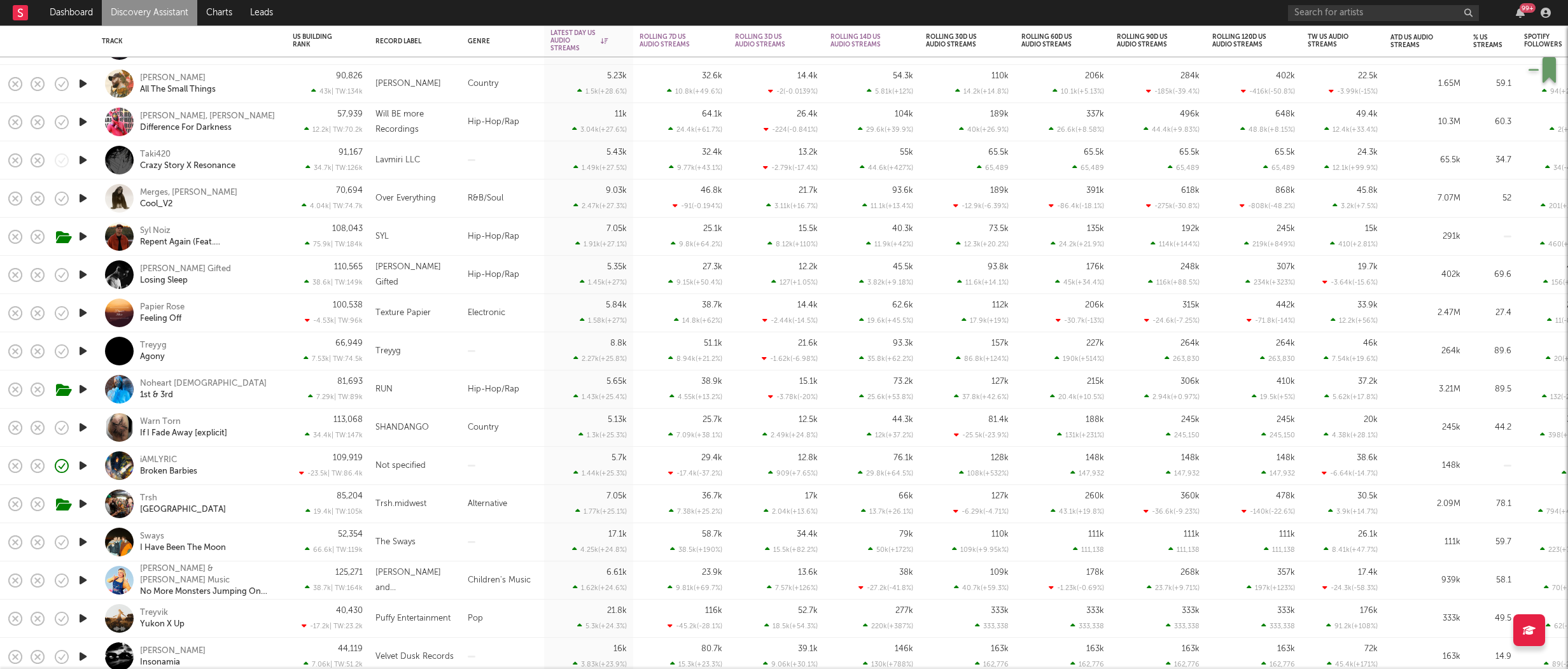
click at [470, 160] on div at bounding box center [471, 160] width 8 height 2
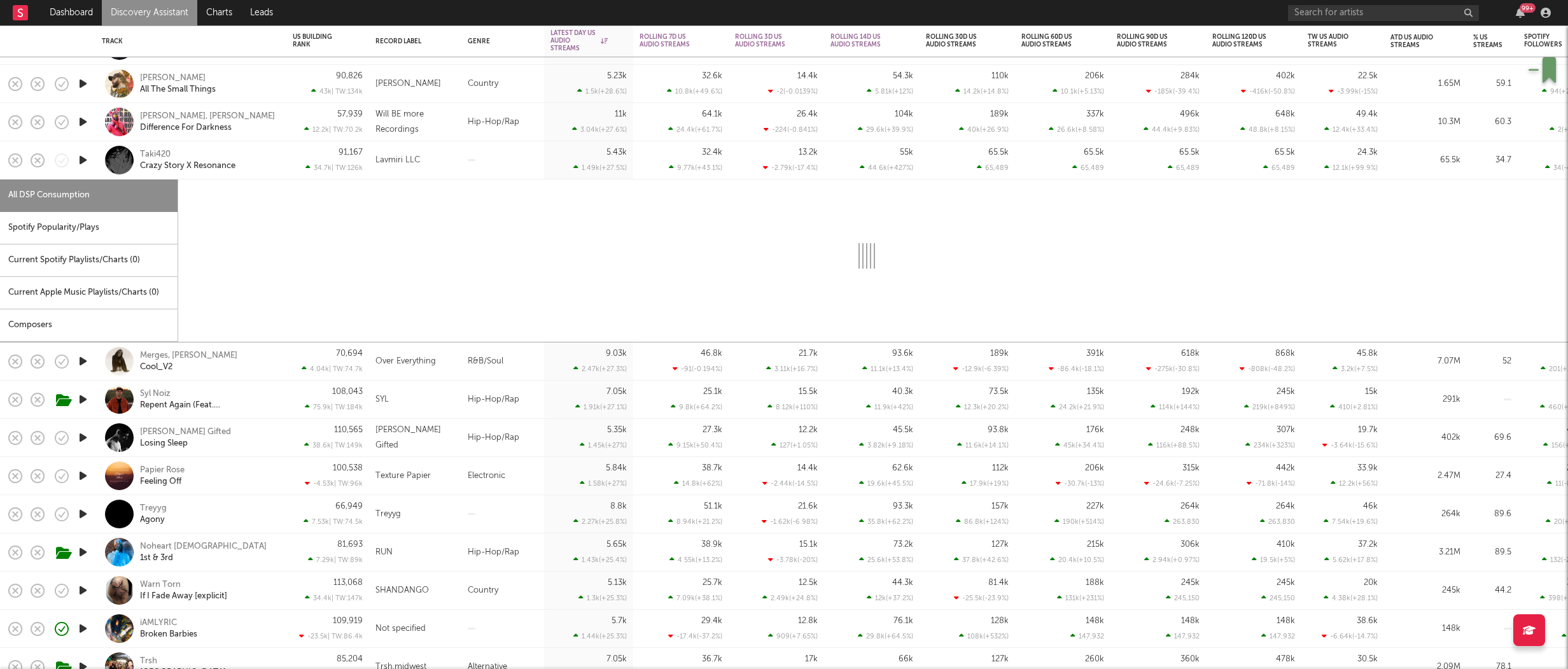
select select "6m"
select select "1w"
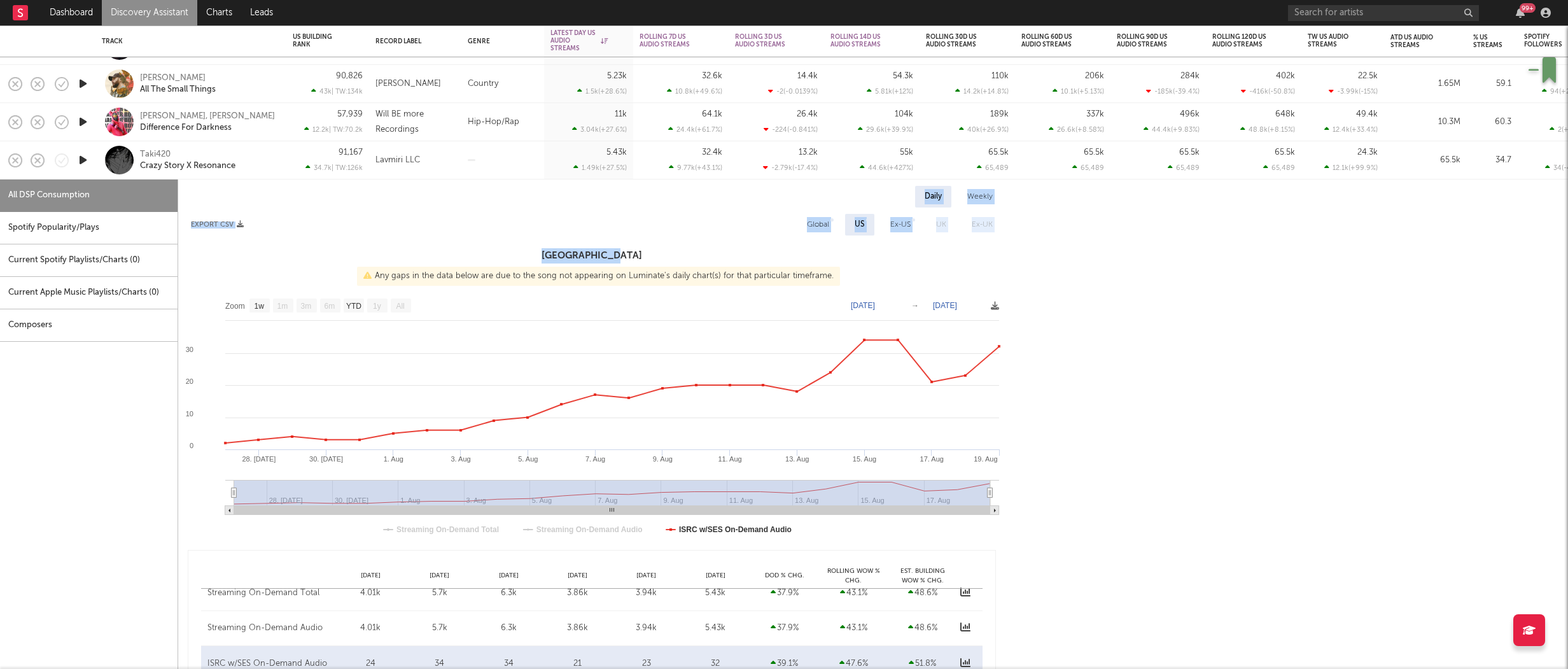
drag, startPoint x: 378, startPoint y: 202, endPoint x: 707, endPoint y: 263, distance: 334.6
click at [707, 263] on div "Daily Weekly Export CSV Global US Ex-US [GEOGRAPHIC_DATA] Ex-UK [GEOGRAPHIC_DAT…" at bounding box center [592, 437] width 828 height 502
click at [1099, 402] on div "Daily Weekly Export CSV Global US Ex-US [GEOGRAPHIC_DATA] Ex-UK [GEOGRAPHIC_DAT…" at bounding box center [866, 437] width 1377 height 502
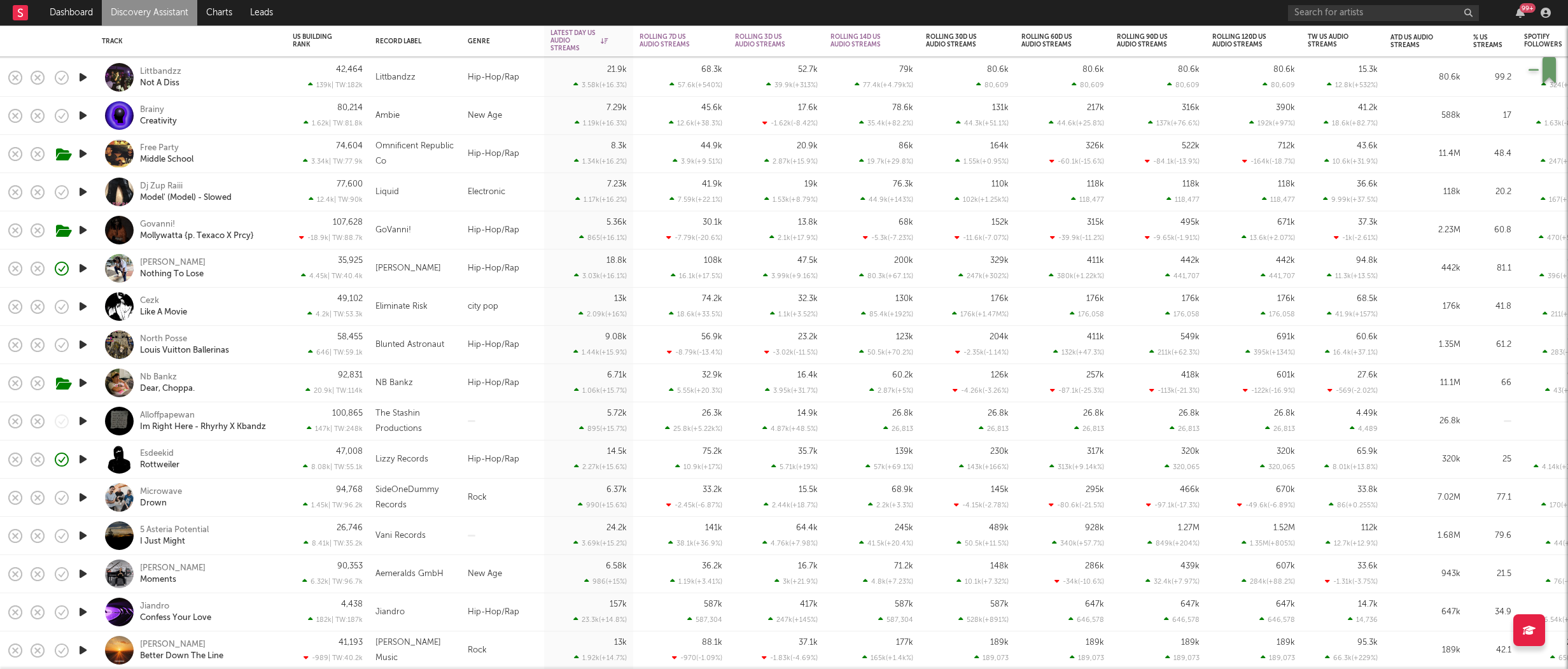
click at [727, 100] on div "45.6k 12.6k ( +38.3 % )" at bounding box center [681, 115] width 95 height 38
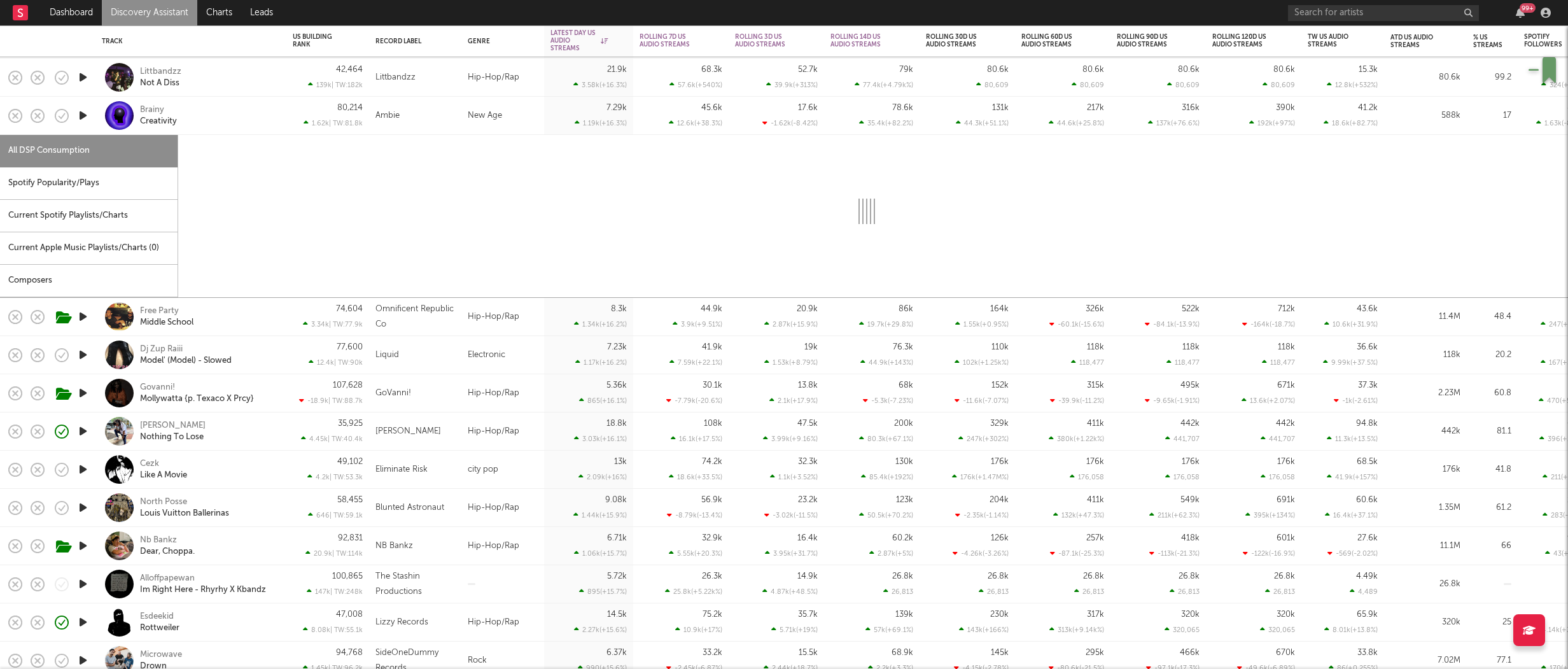
click at [740, 90] on div "52.7k 39.9k ( +313 % )" at bounding box center [776, 77] width 83 height 37
select select "6m"
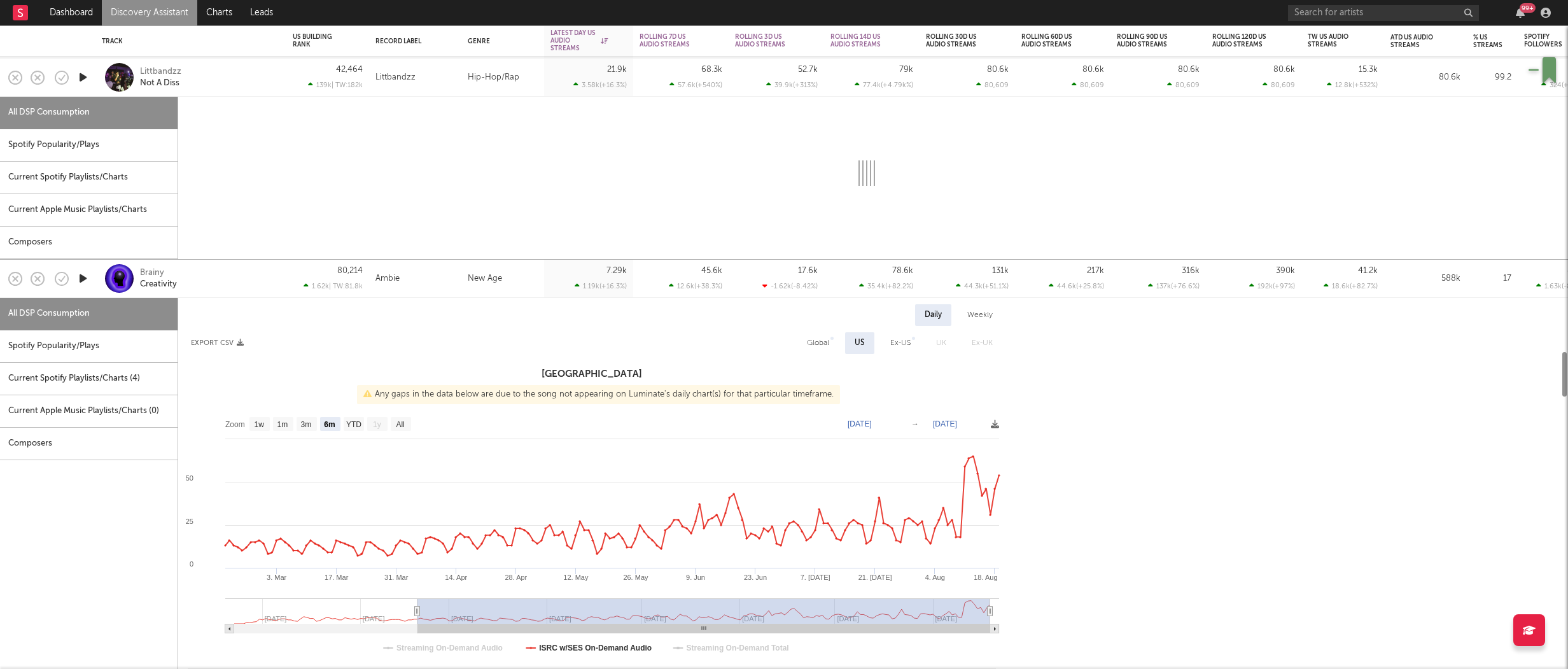
select select "6m"
select select "1w"
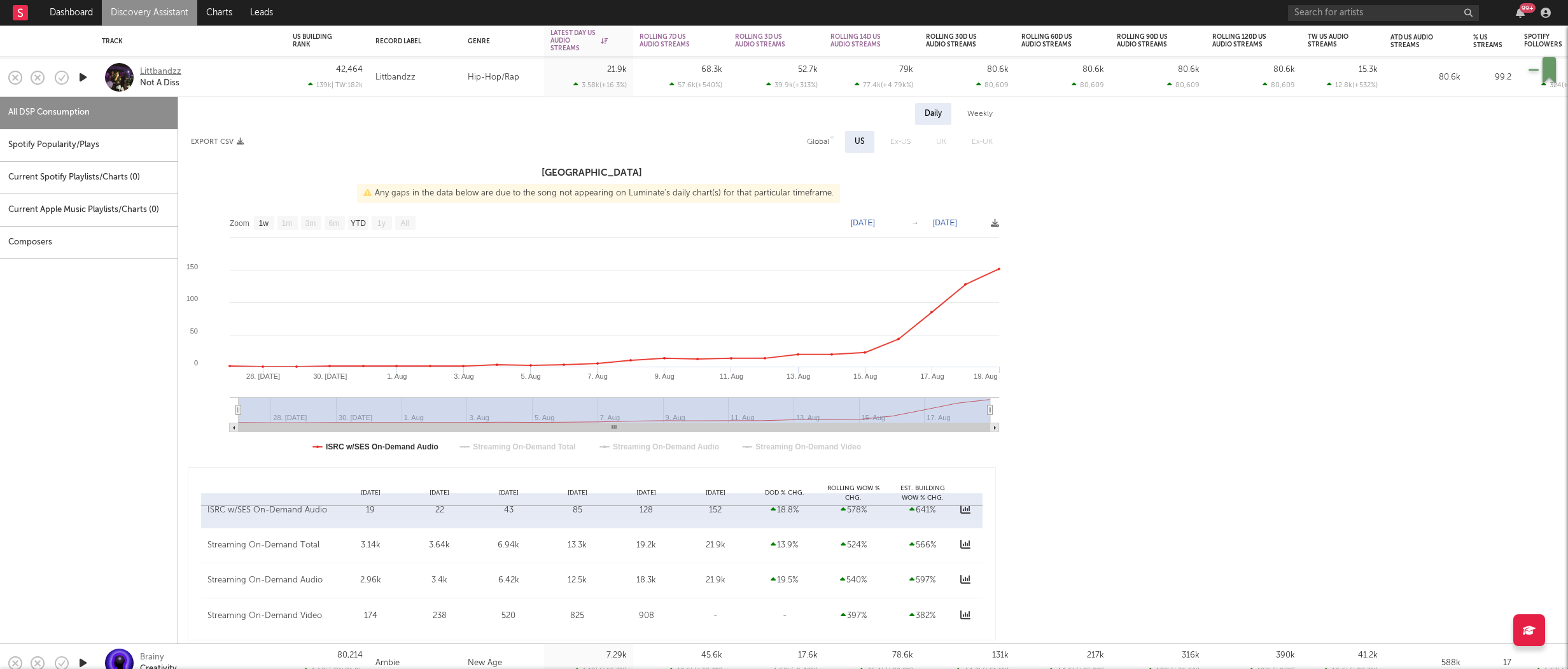
click at [167, 73] on div "Littbandzz" at bounding box center [161, 72] width 41 height 12
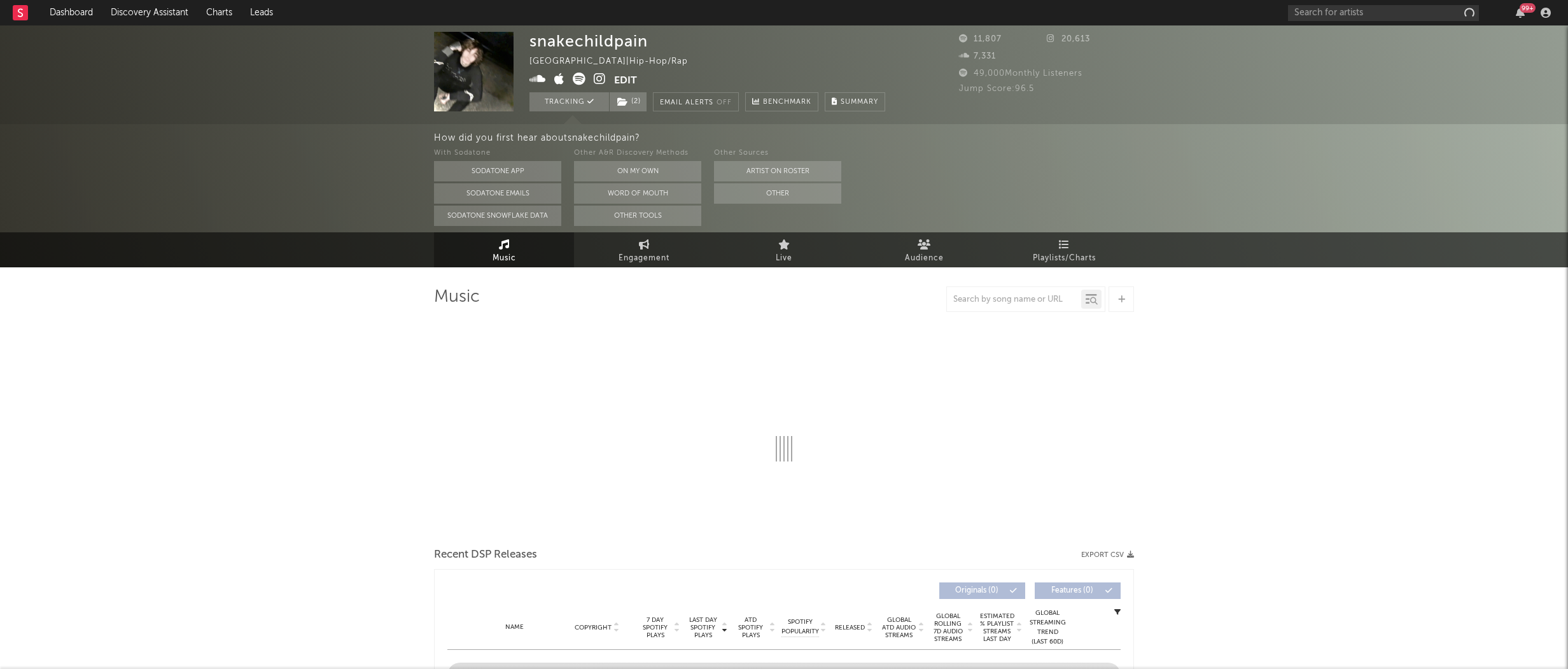
select select "1w"
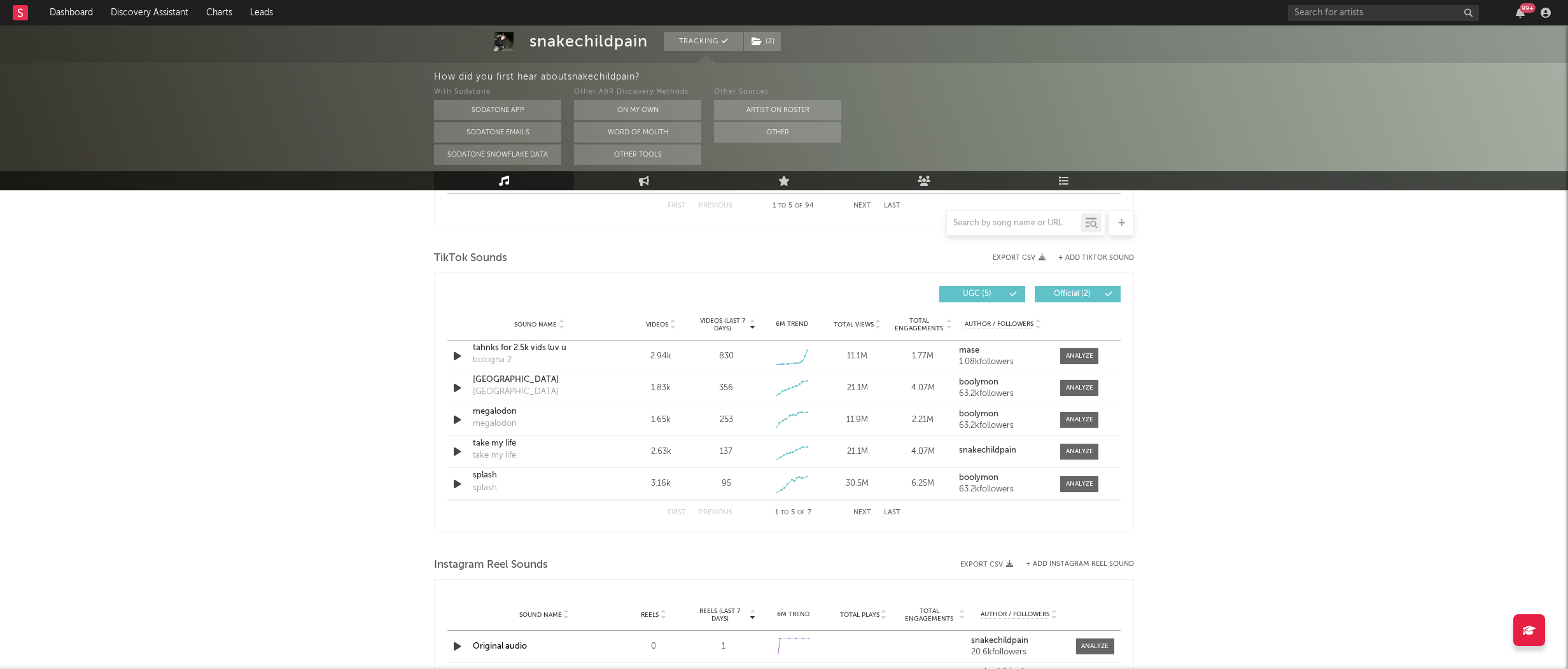
scroll to position [813, 0]
click at [1075, 354] on div at bounding box center [1080, 355] width 28 height 10
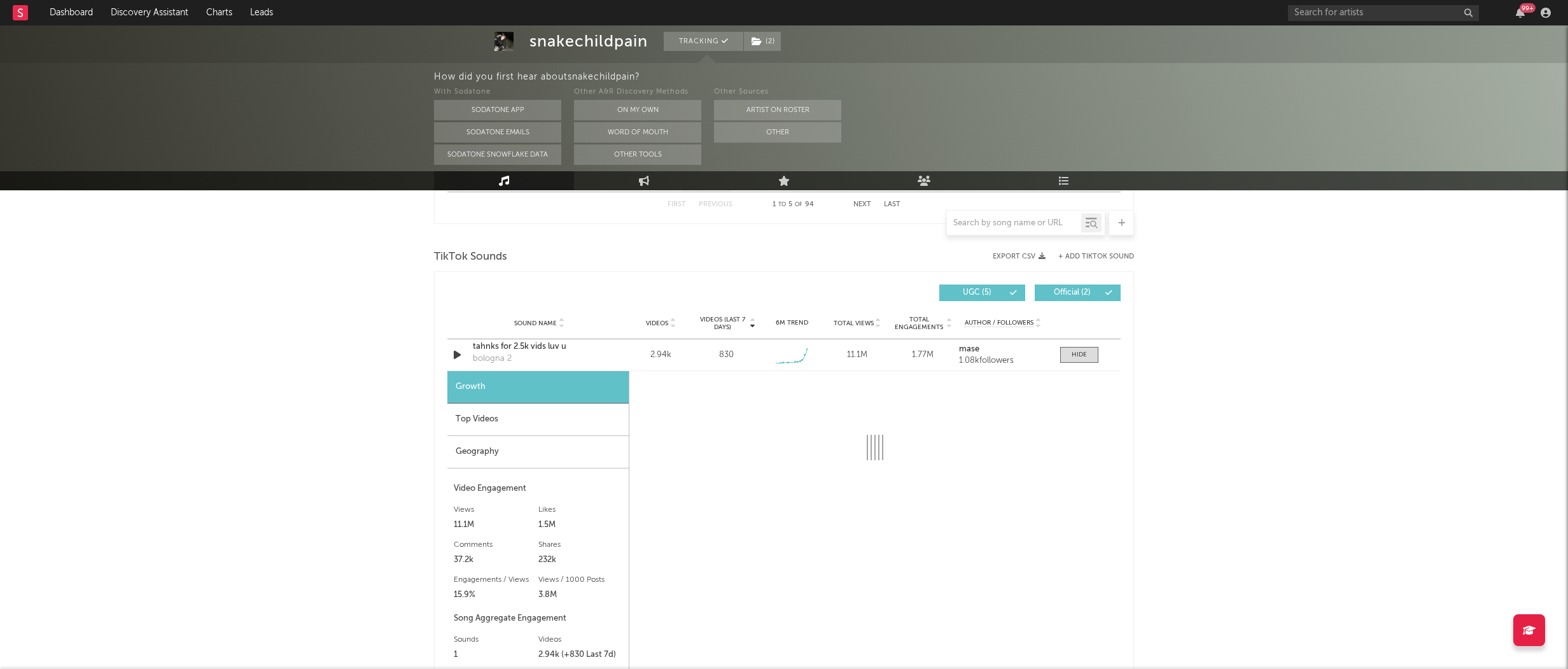
select select "1w"
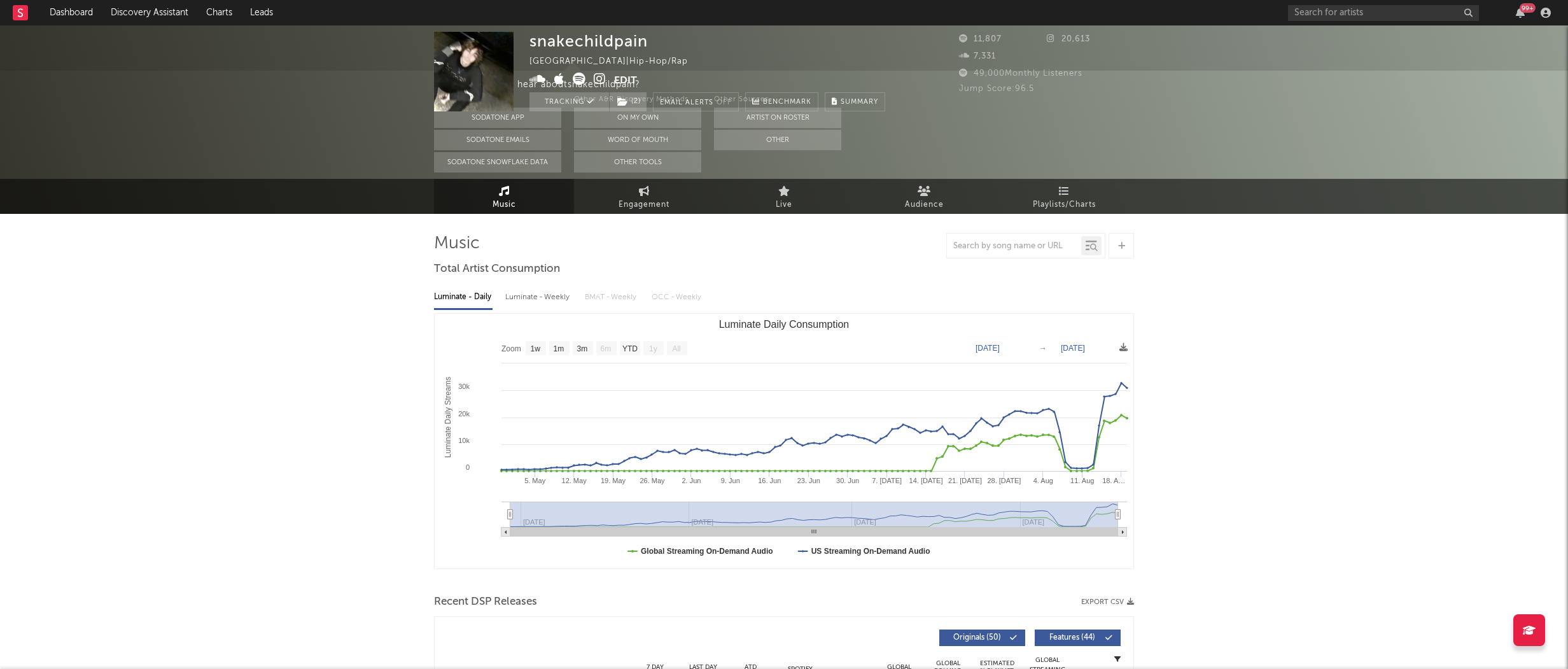
scroll to position [0, 0]
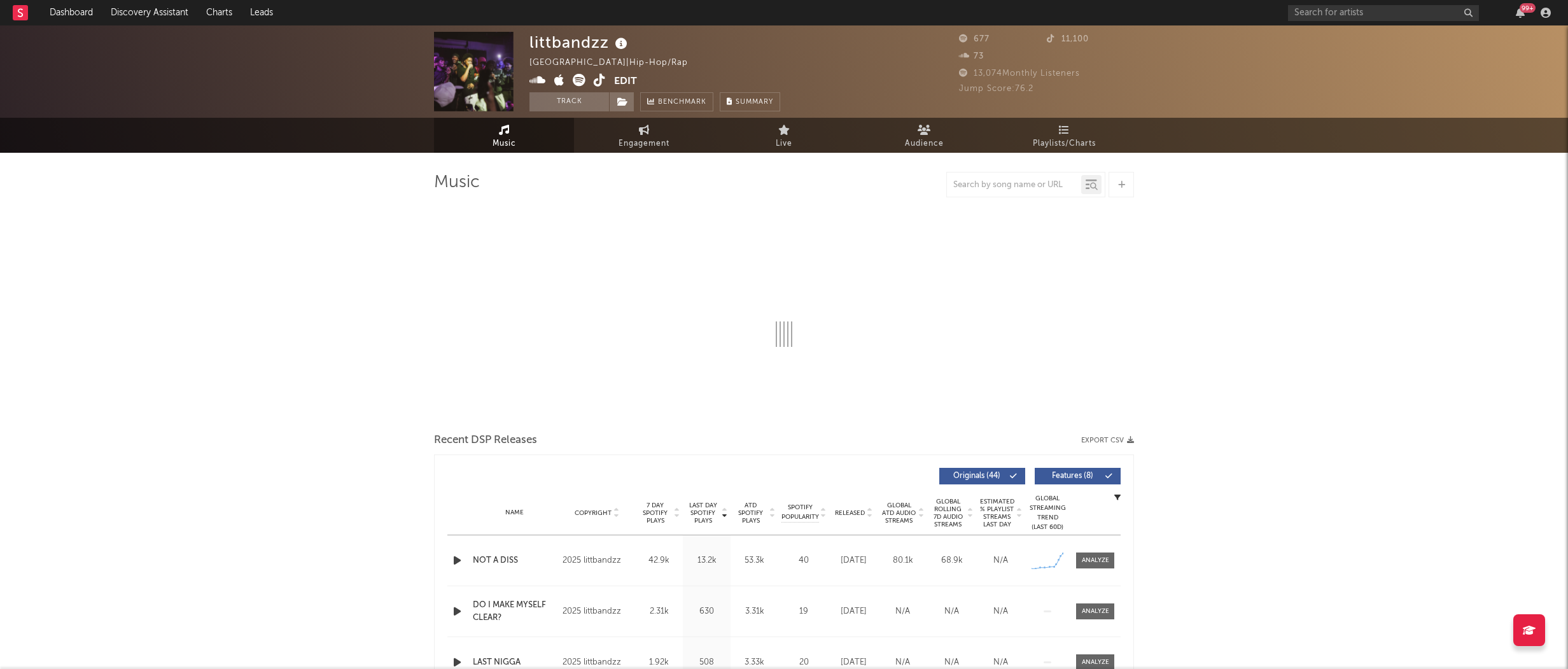
select select "1w"
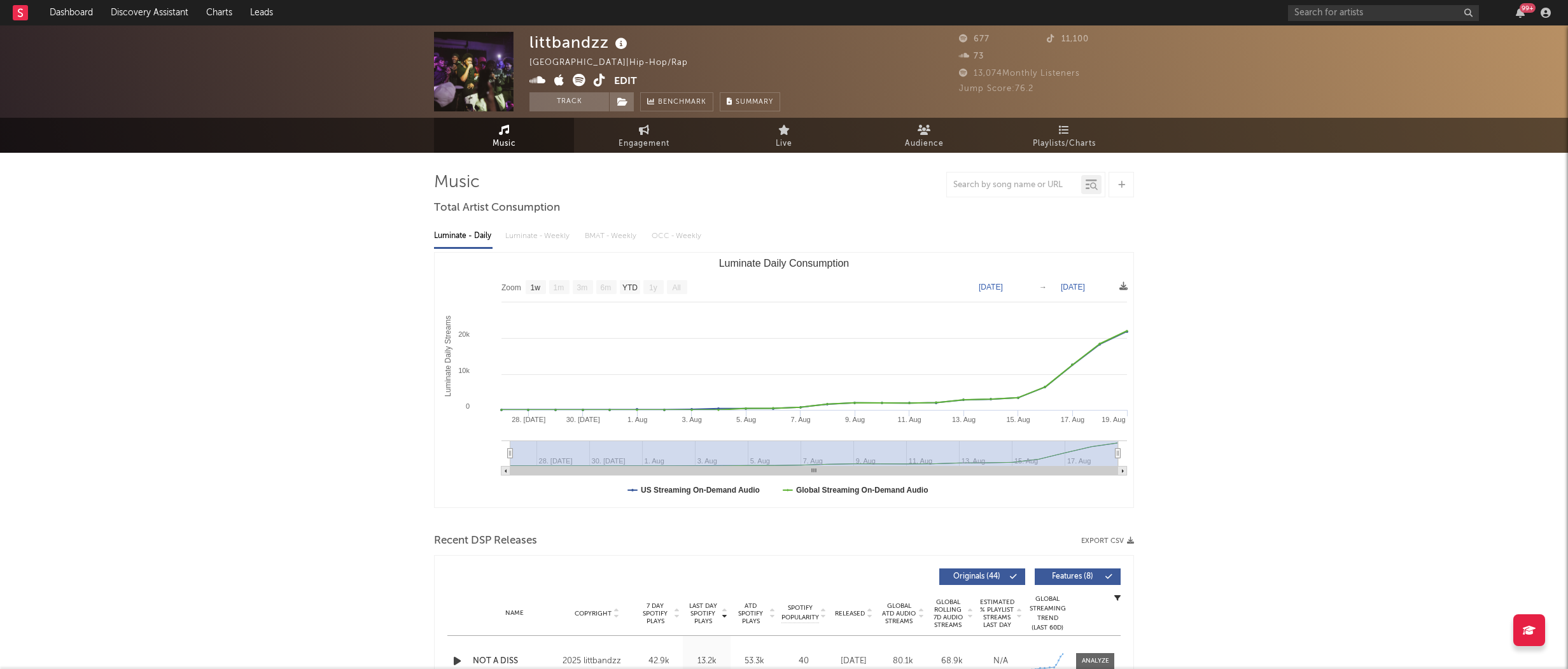
click at [600, 75] on icon at bounding box center [600, 80] width 12 height 12
